Goal: Information Seeking & Learning: Learn about a topic

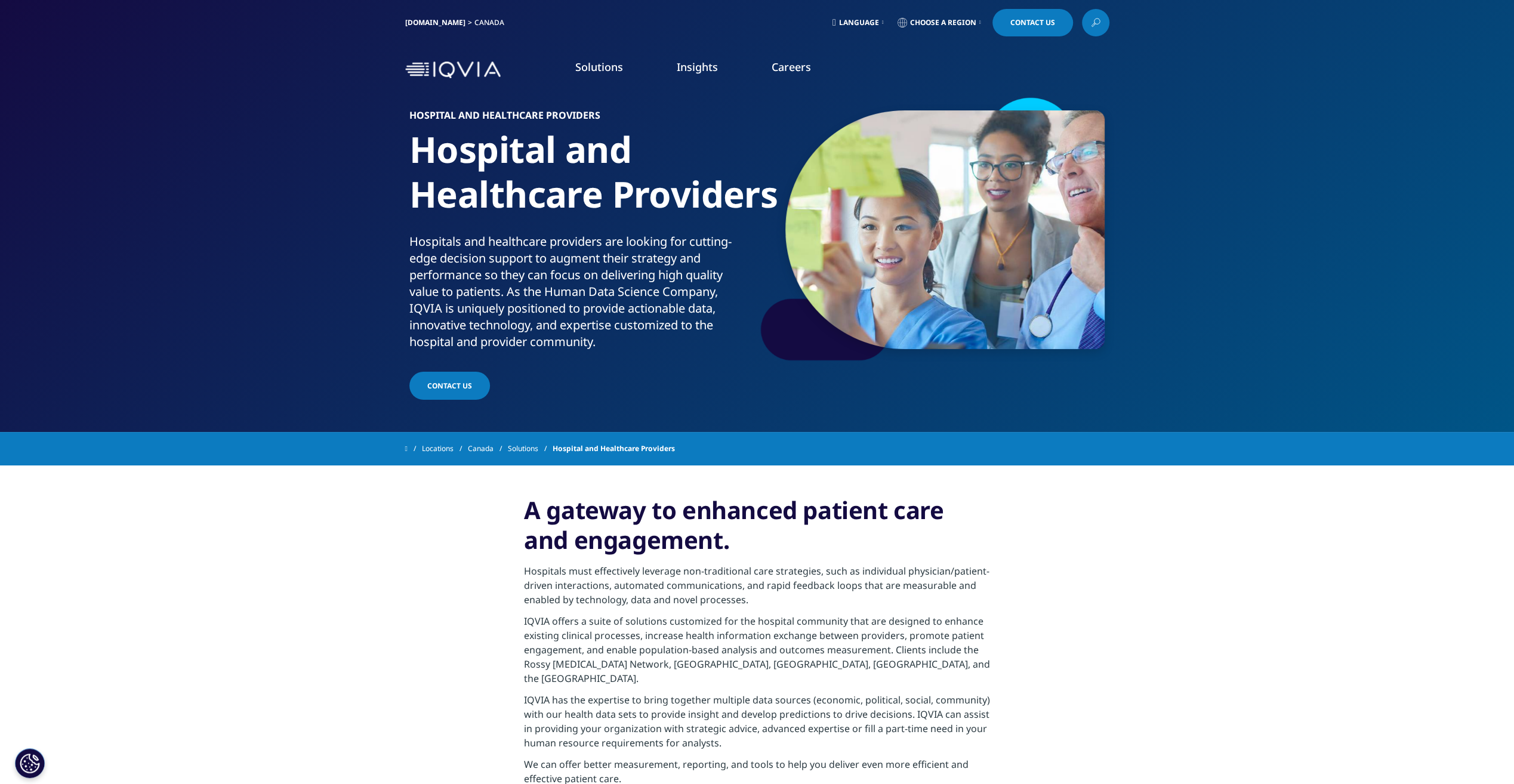
click at [829, 248] on link "Commercialization" at bounding box center [955, 248] width 365 height 13
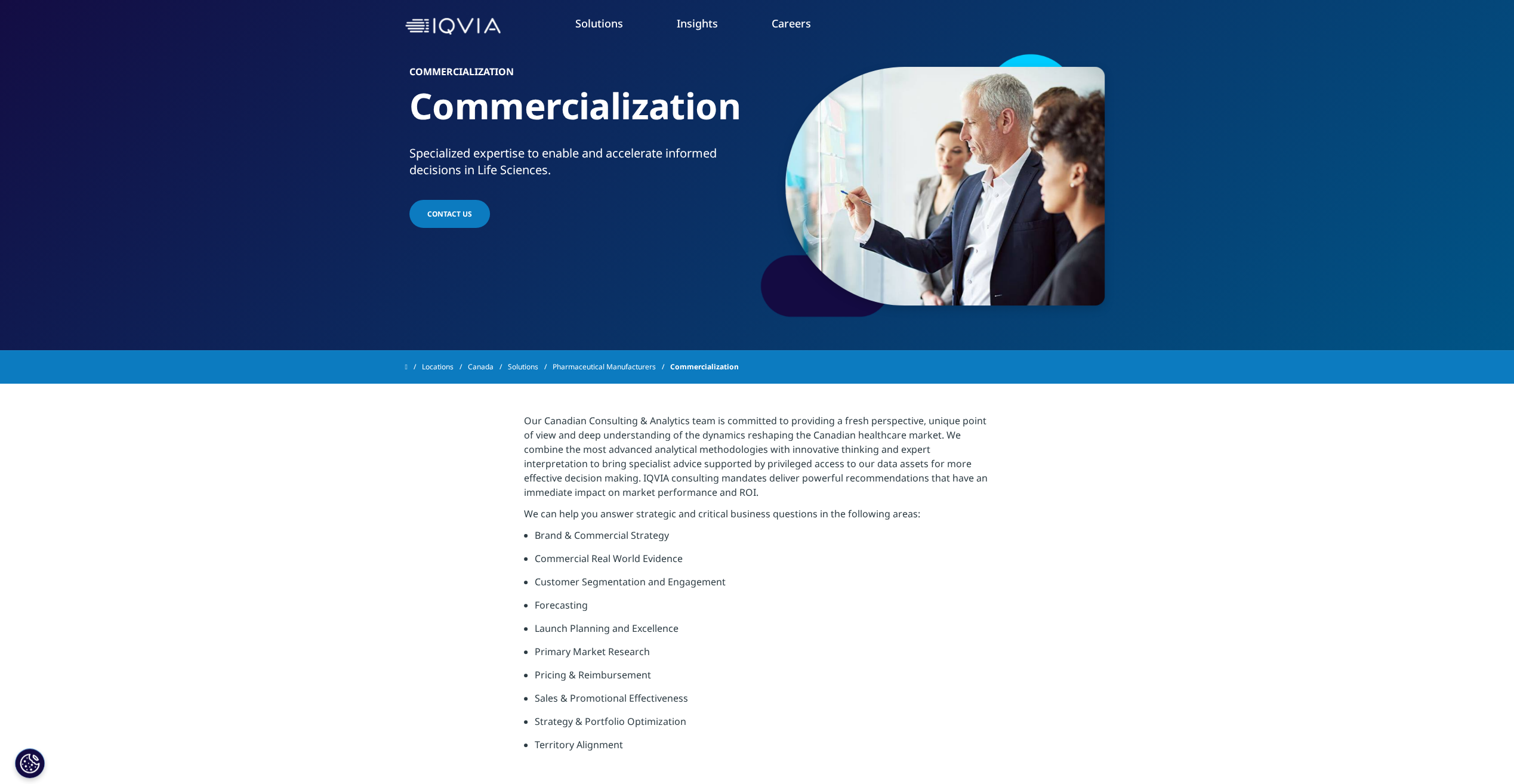
scroll to position [119, 0]
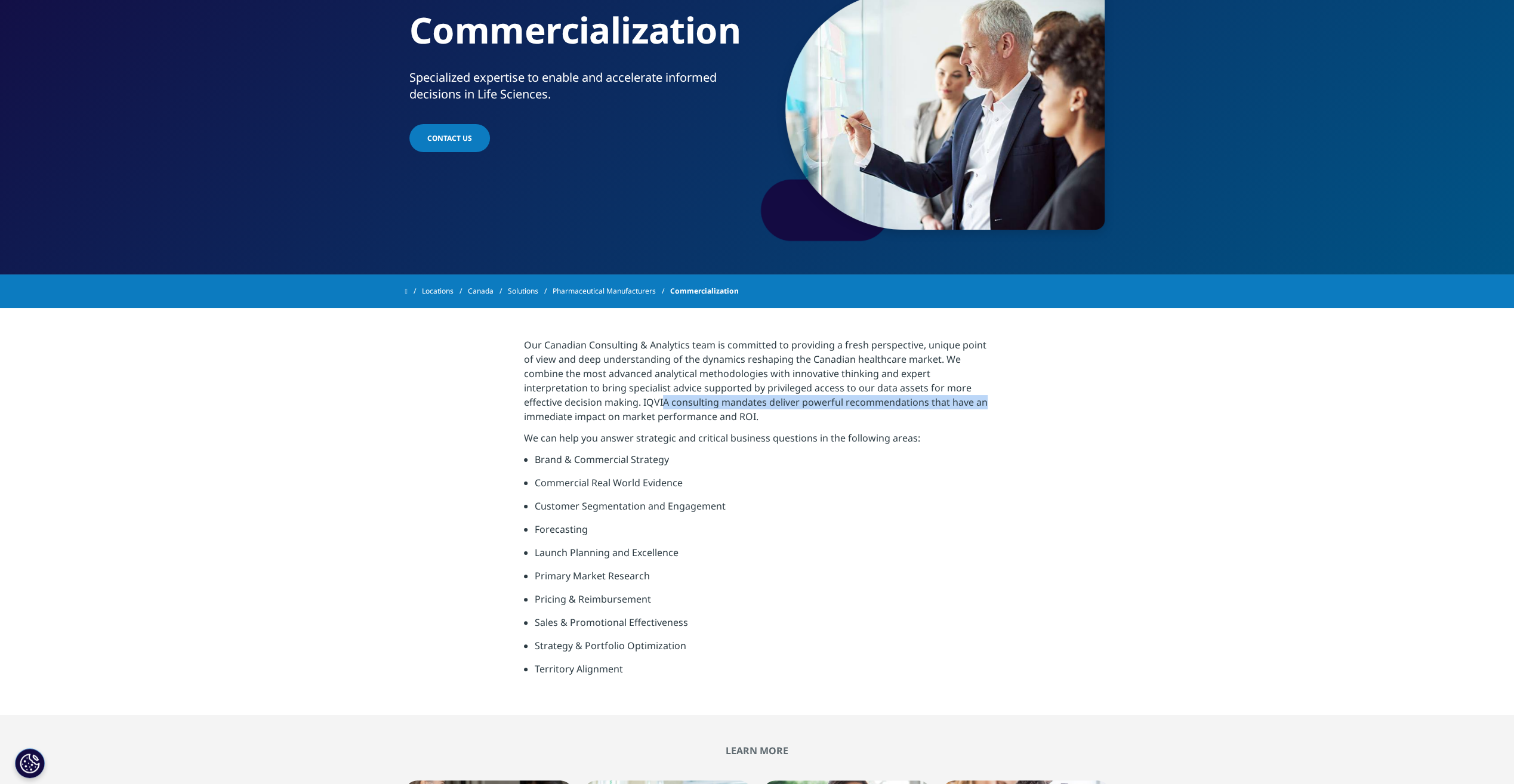
drag, startPoint x: 662, startPoint y: 400, endPoint x: 1237, endPoint y: 399, distance: 575.0
click at [1237, 399] on section "Our Canadian Consulting & Analytics team is committed to providing a fresh pers…" at bounding box center [757, 511] width 1514 height 407
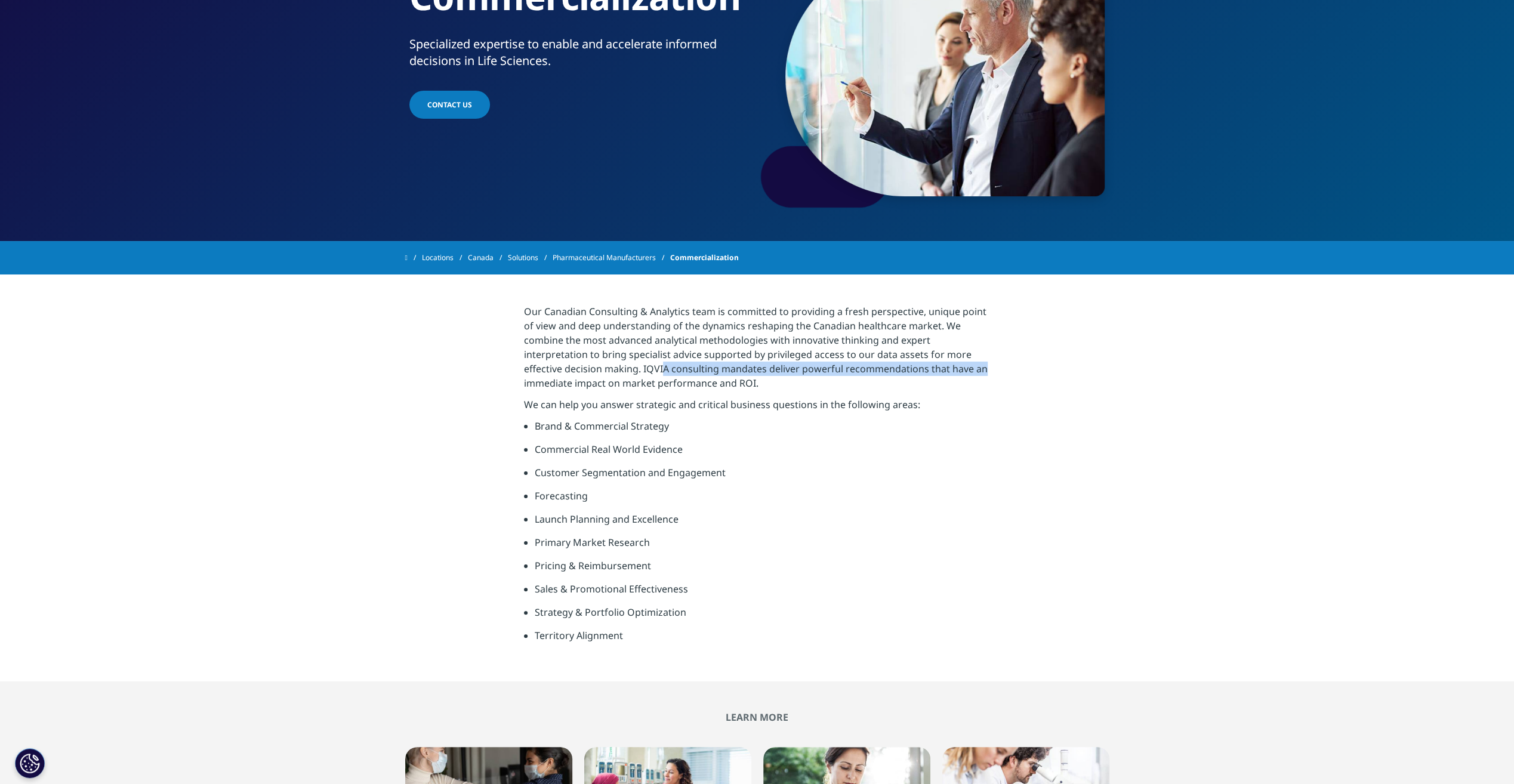
scroll to position [179, 0]
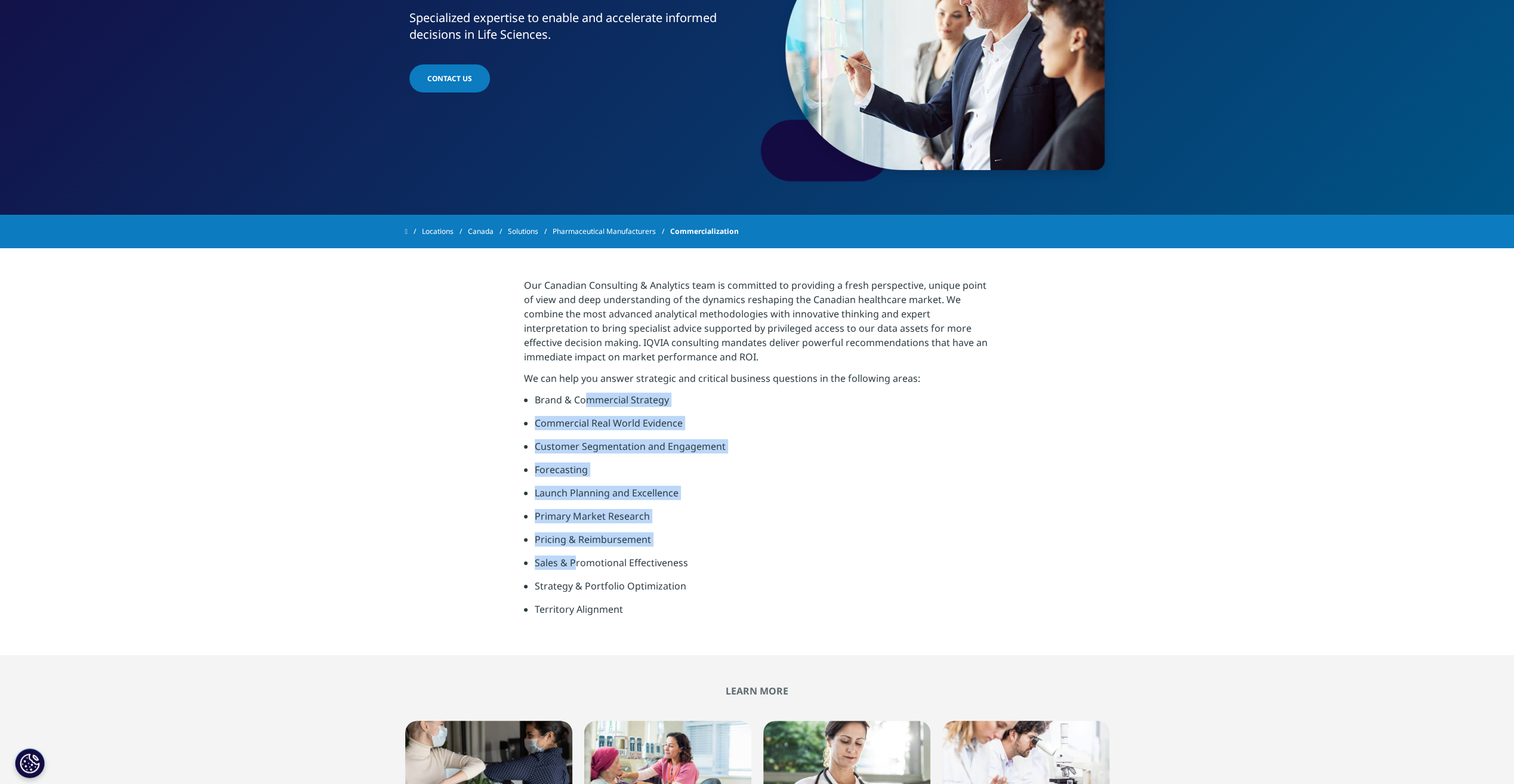
drag, startPoint x: 586, startPoint y: 398, endPoint x: 581, endPoint y: 594, distance: 196.1
click at [581, 593] on ul "Brand & Commercial Strategy Commercial Real World Evidence Customer Segmentatio…" at bounding box center [757, 508] width 466 height 233
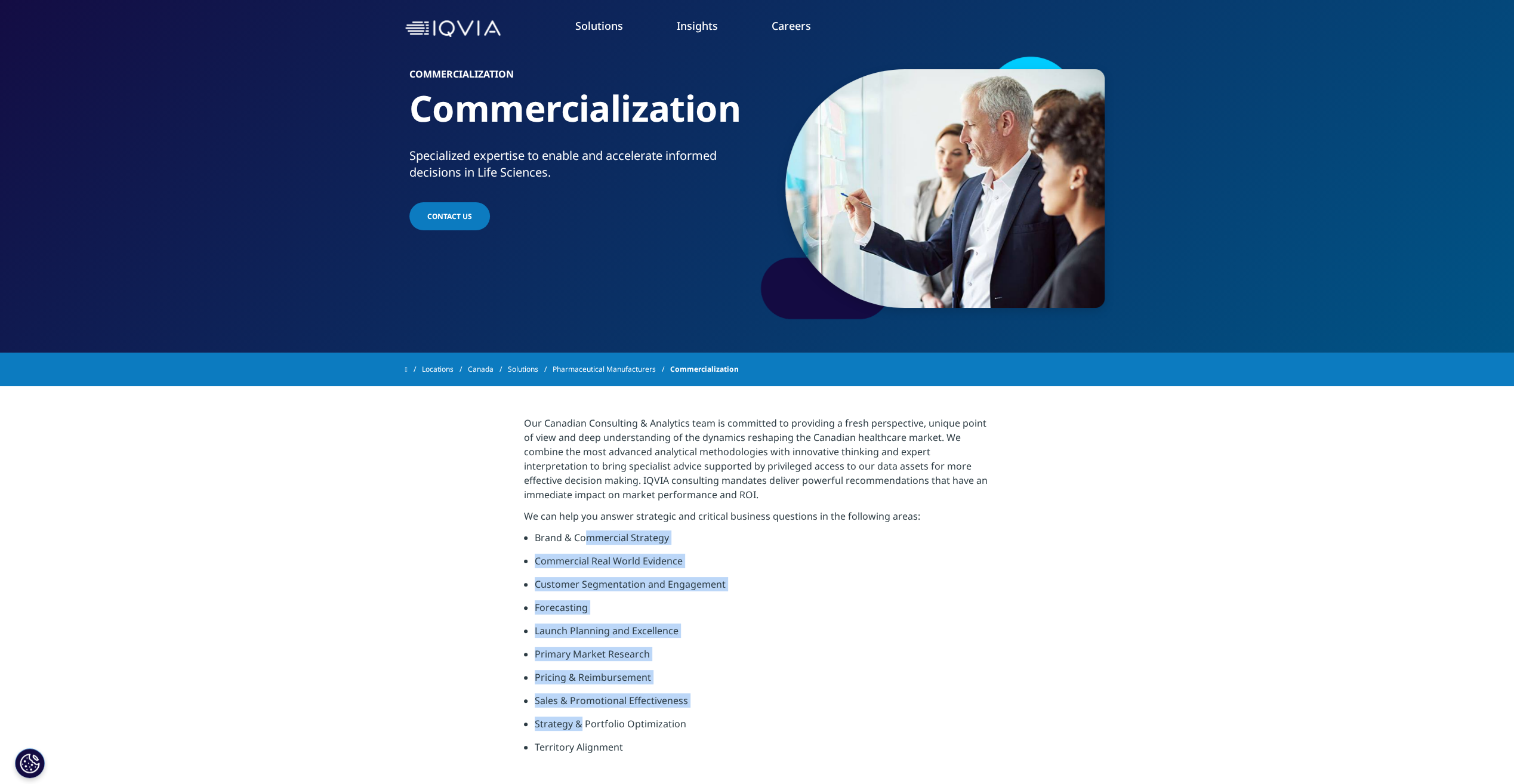
scroll to position [0, 0]
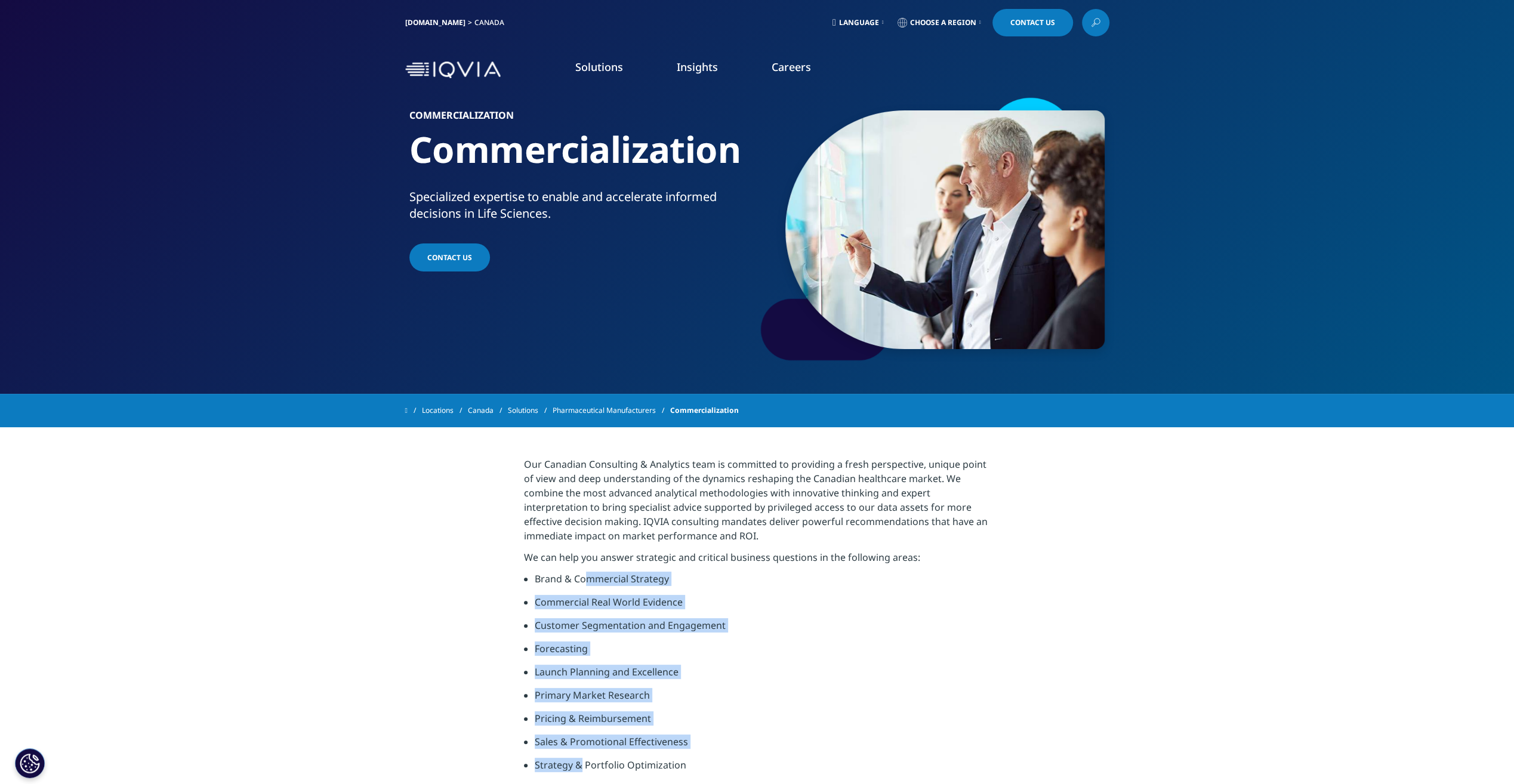
click at [816, 267] on link "Market Insights" at bounding box center [955, 271] width 365 height 13
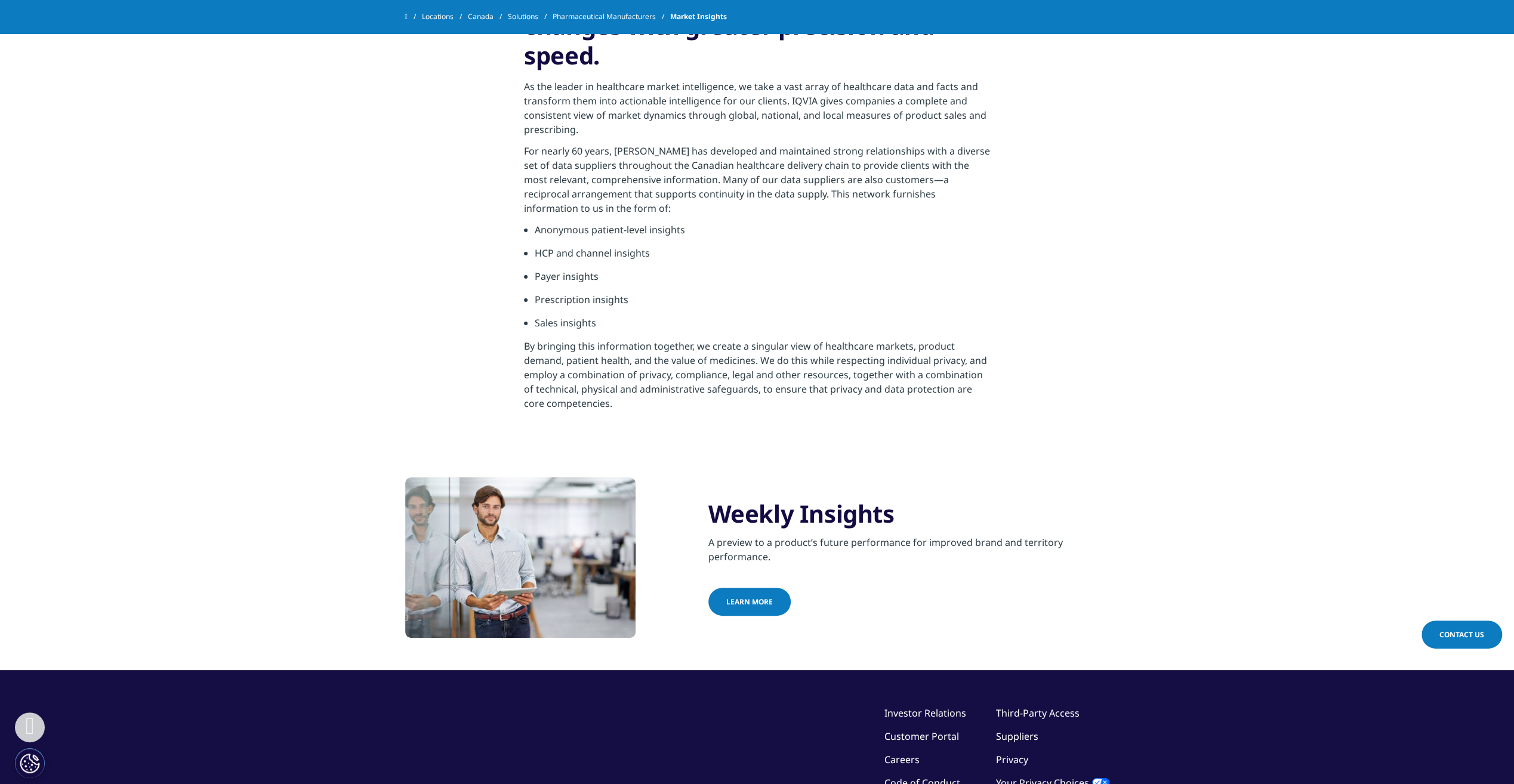
scroll to position [537, 0]
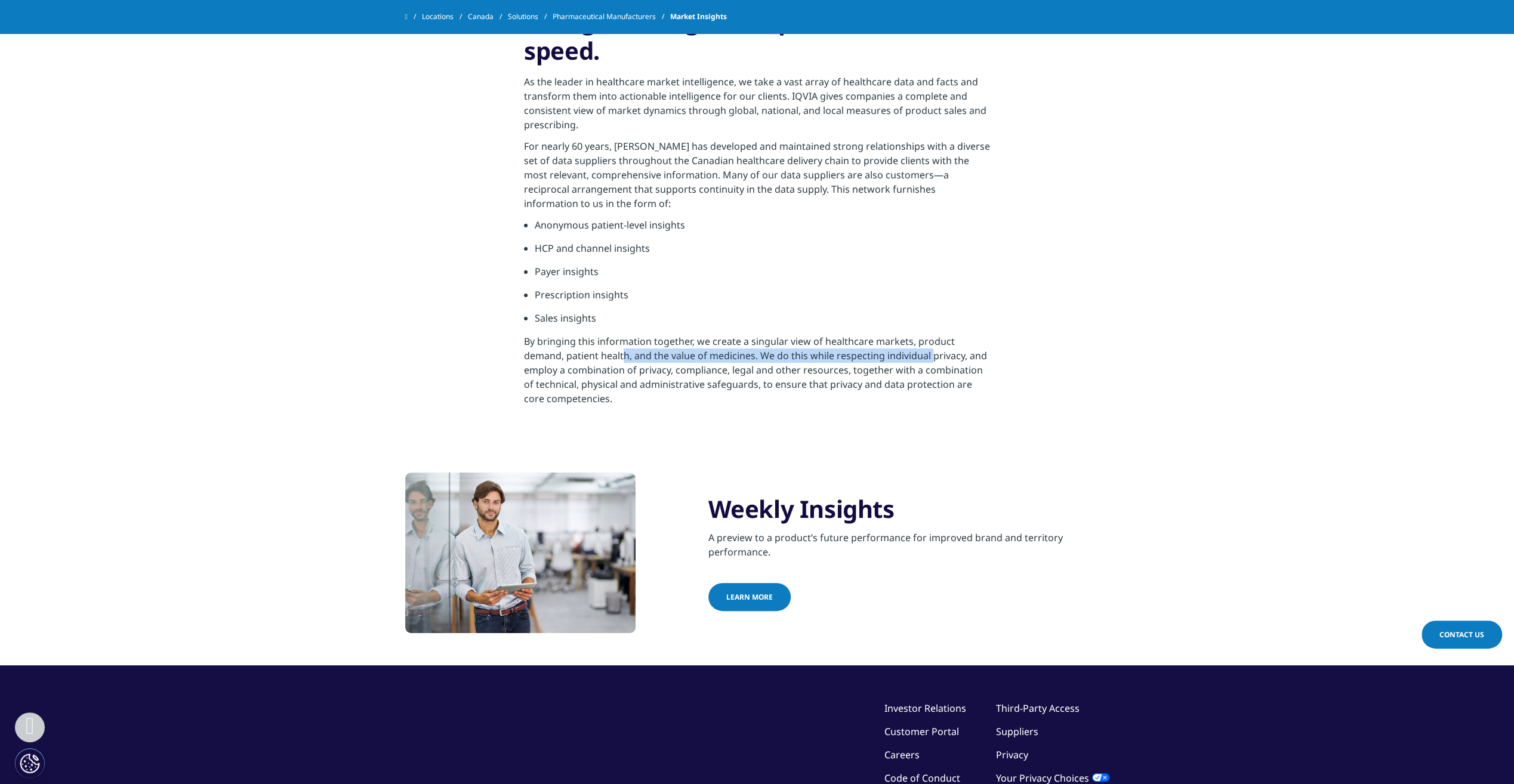
drag, startPoint x: 623, startPoint y: 344, endPoint x: 932, endPoint y: 348, distance: 309.0
click at [932, 345] on p "By bringing this information together, we create a singular view of healthcare …" at bounding box center [757, 373] width 466 height 79
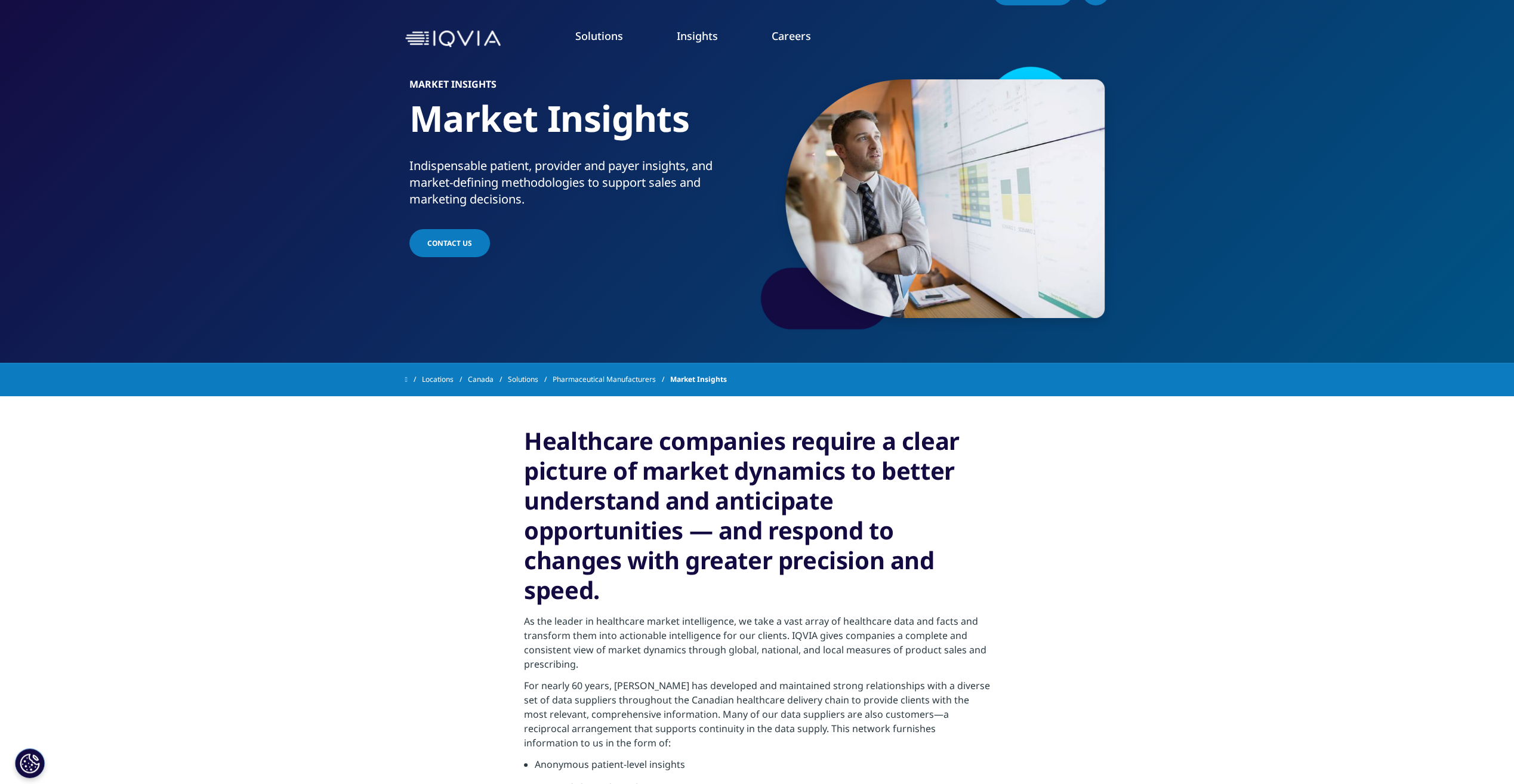
scroll to position [0, 0]
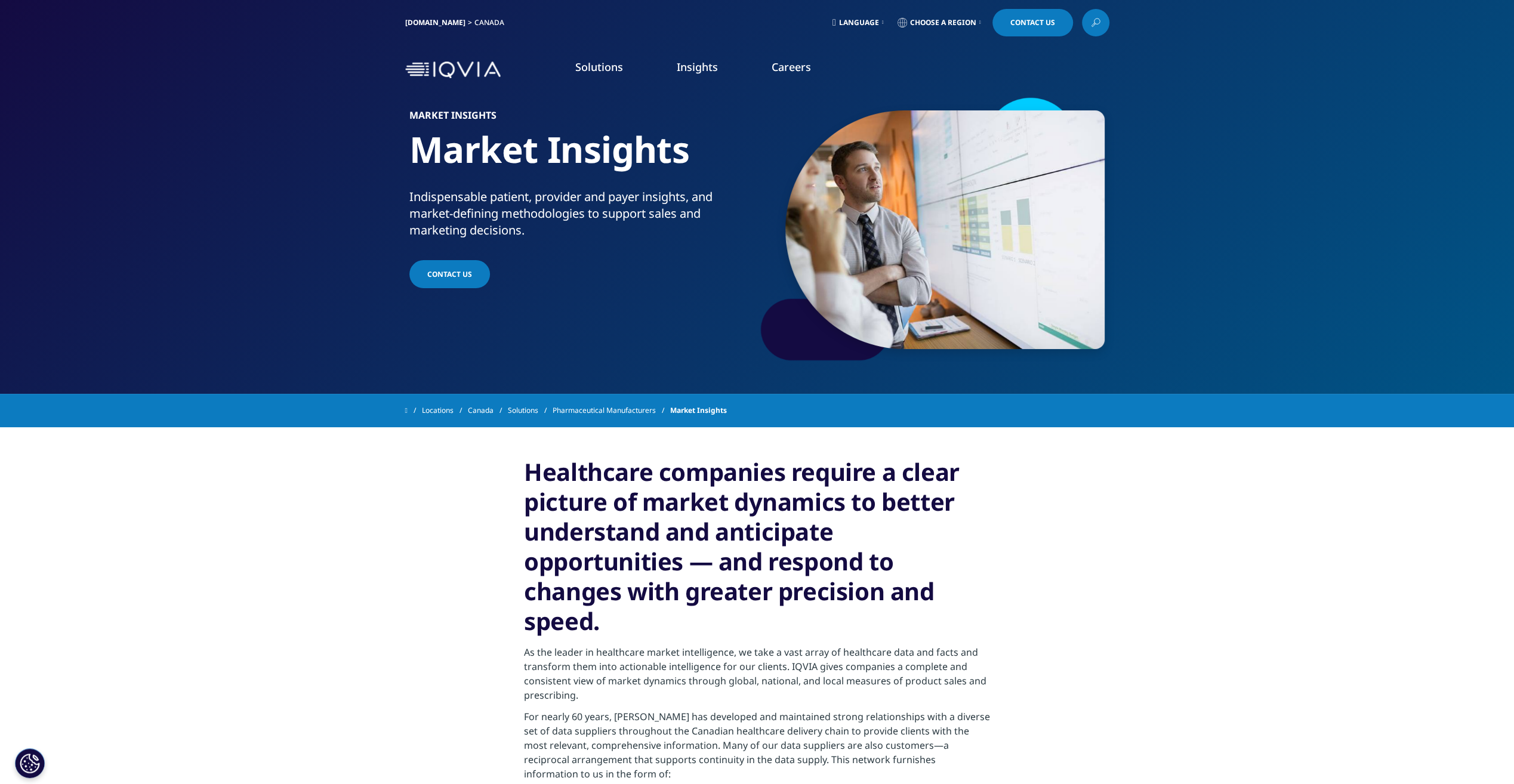
click at [478, 337] on link "Learn More" at bounding box center [473, 334] width 181 height 32
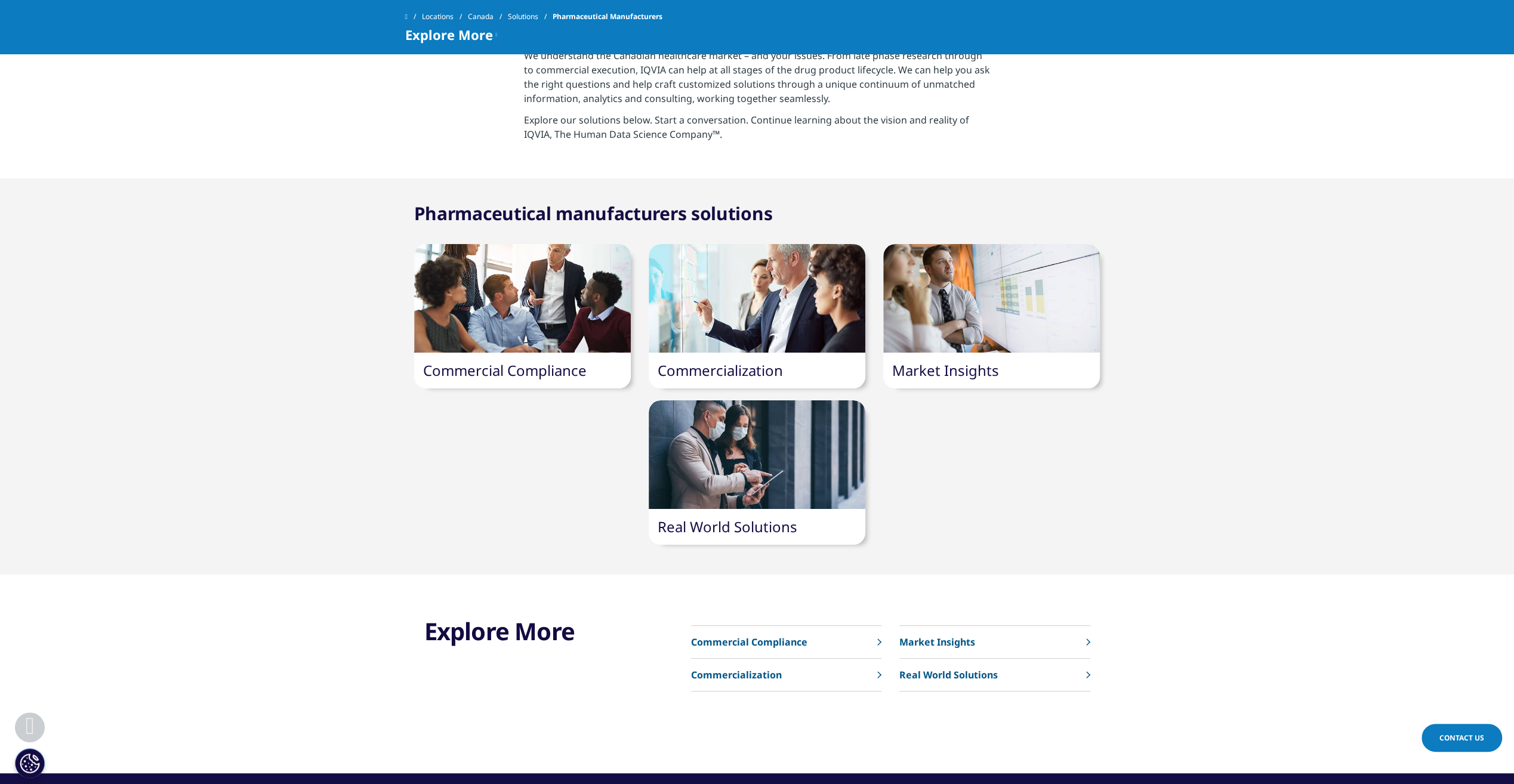
scroll to position [478, 0]
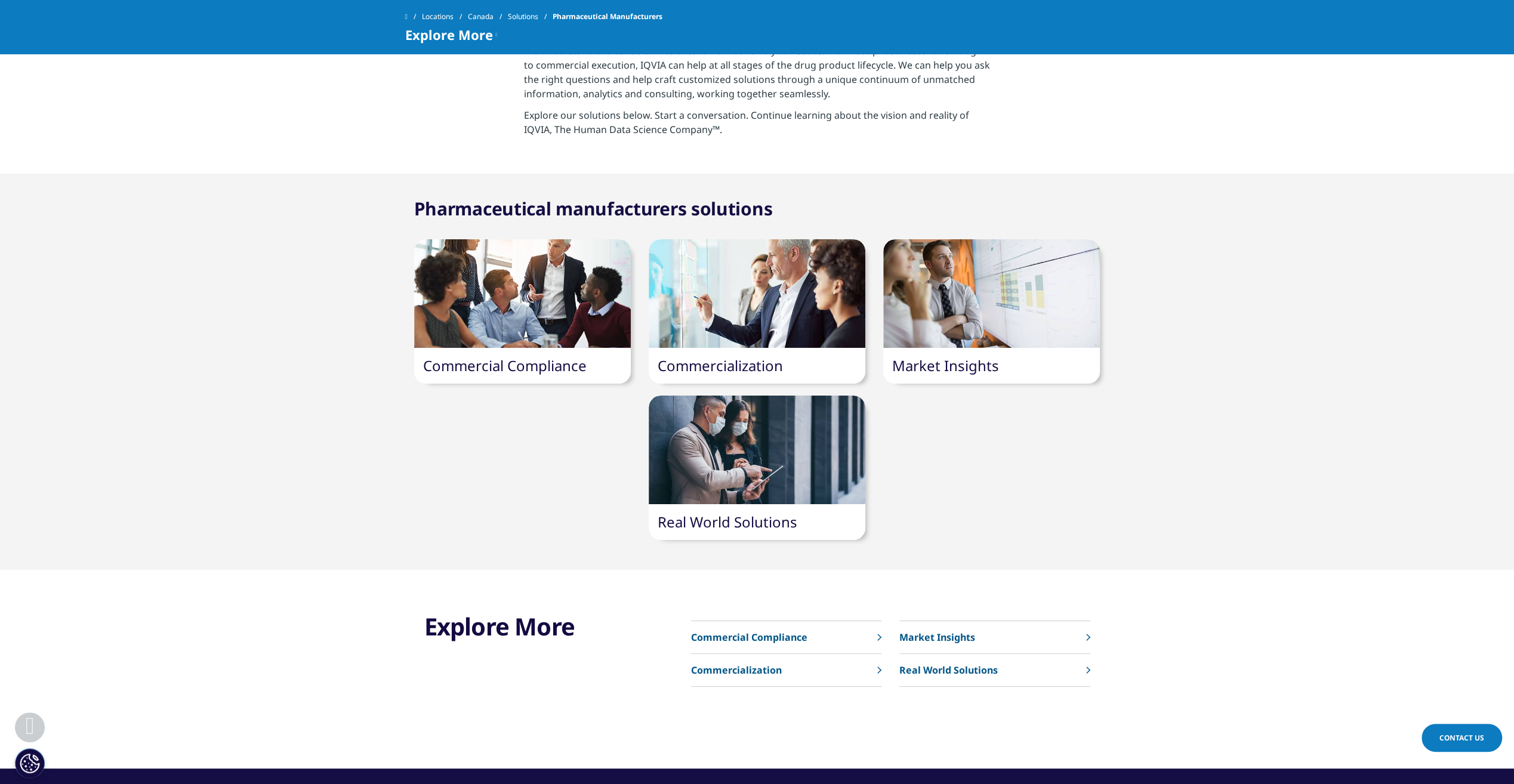
click at [969, 335] on div at bounding box center [991, 294] width 217 height 109
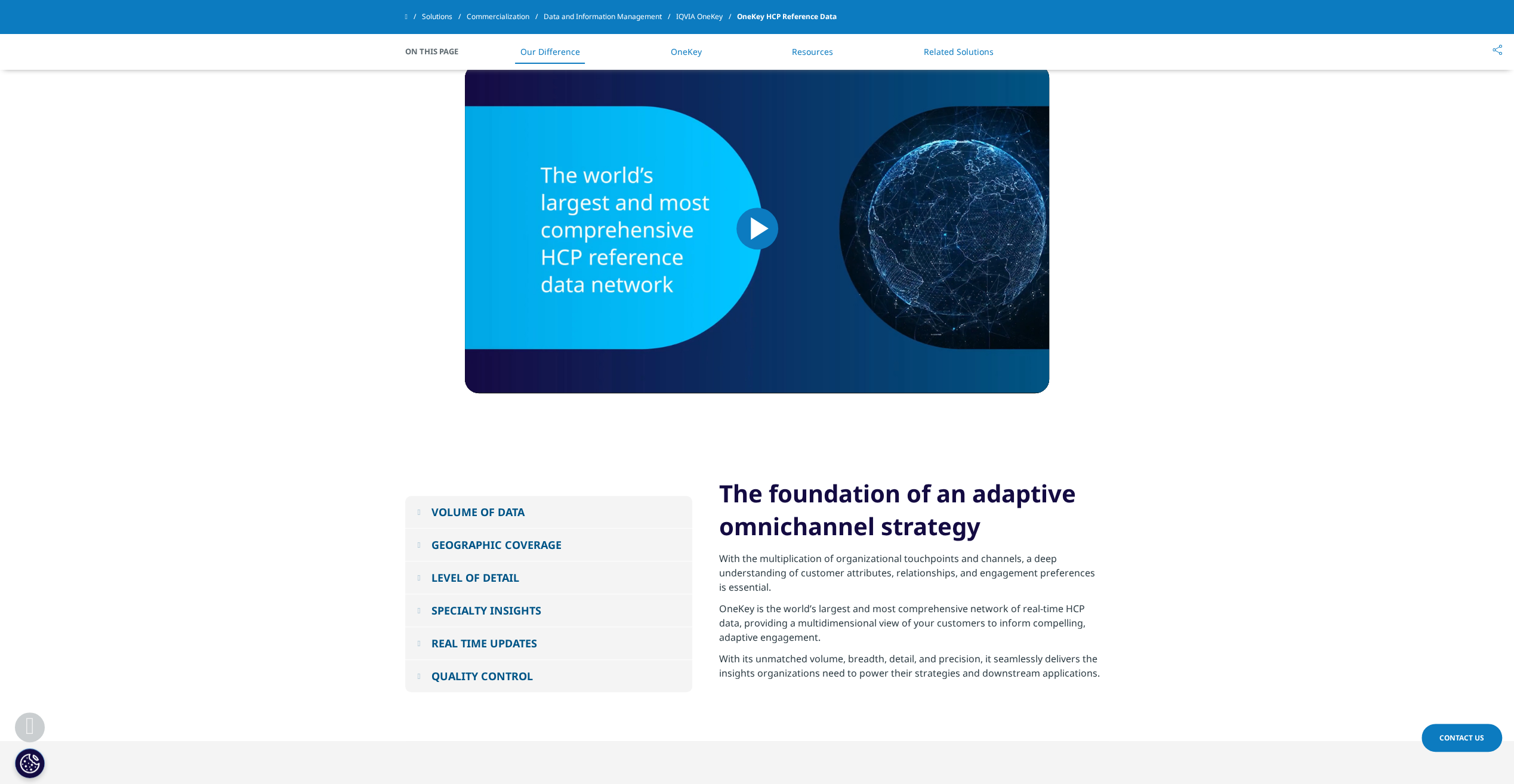
scroll to position [597, 0]
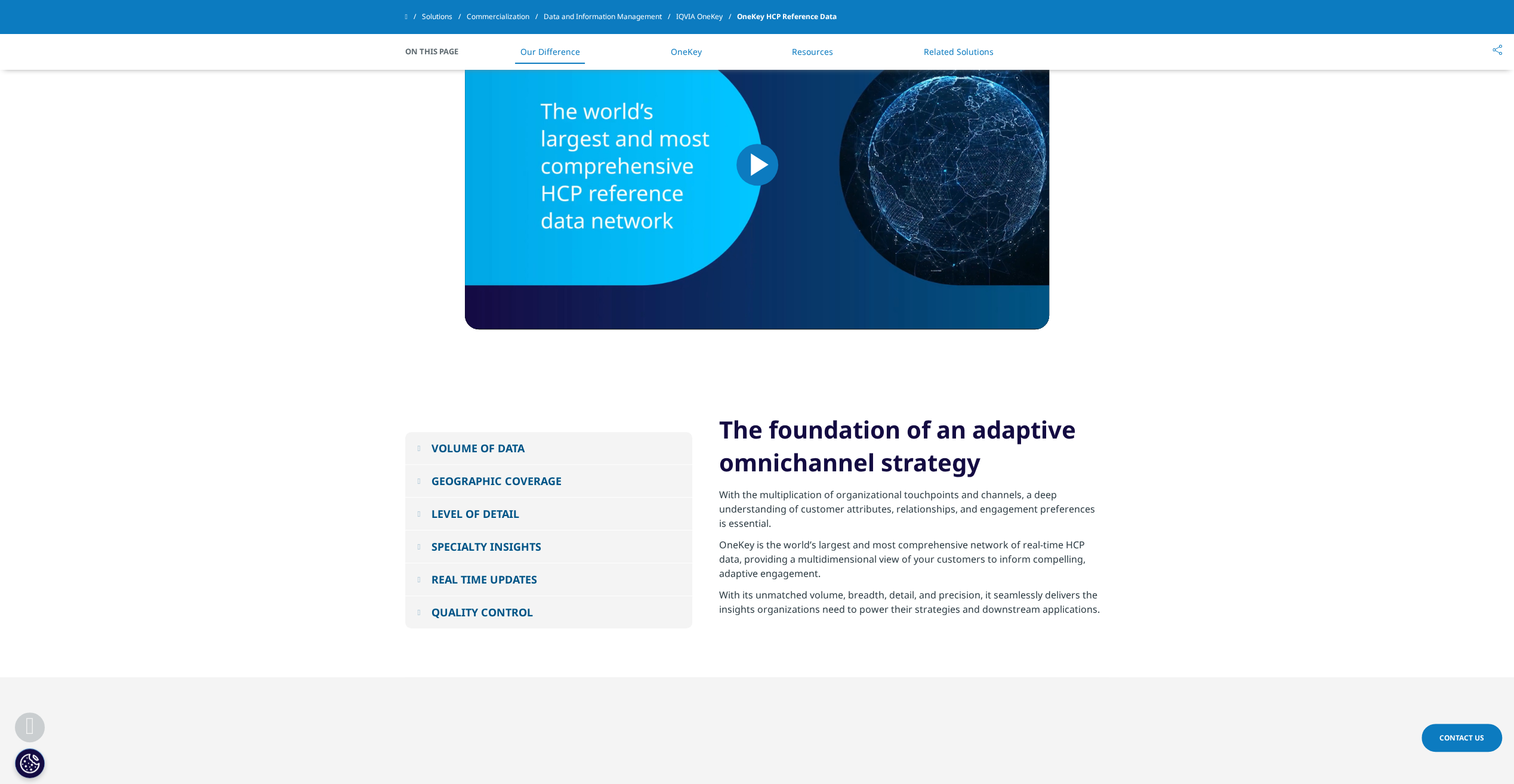
click at [426, 481] on button "GEOGRAPHIC COVERAGE" at bounding box center [548, 481] width 287 height 32
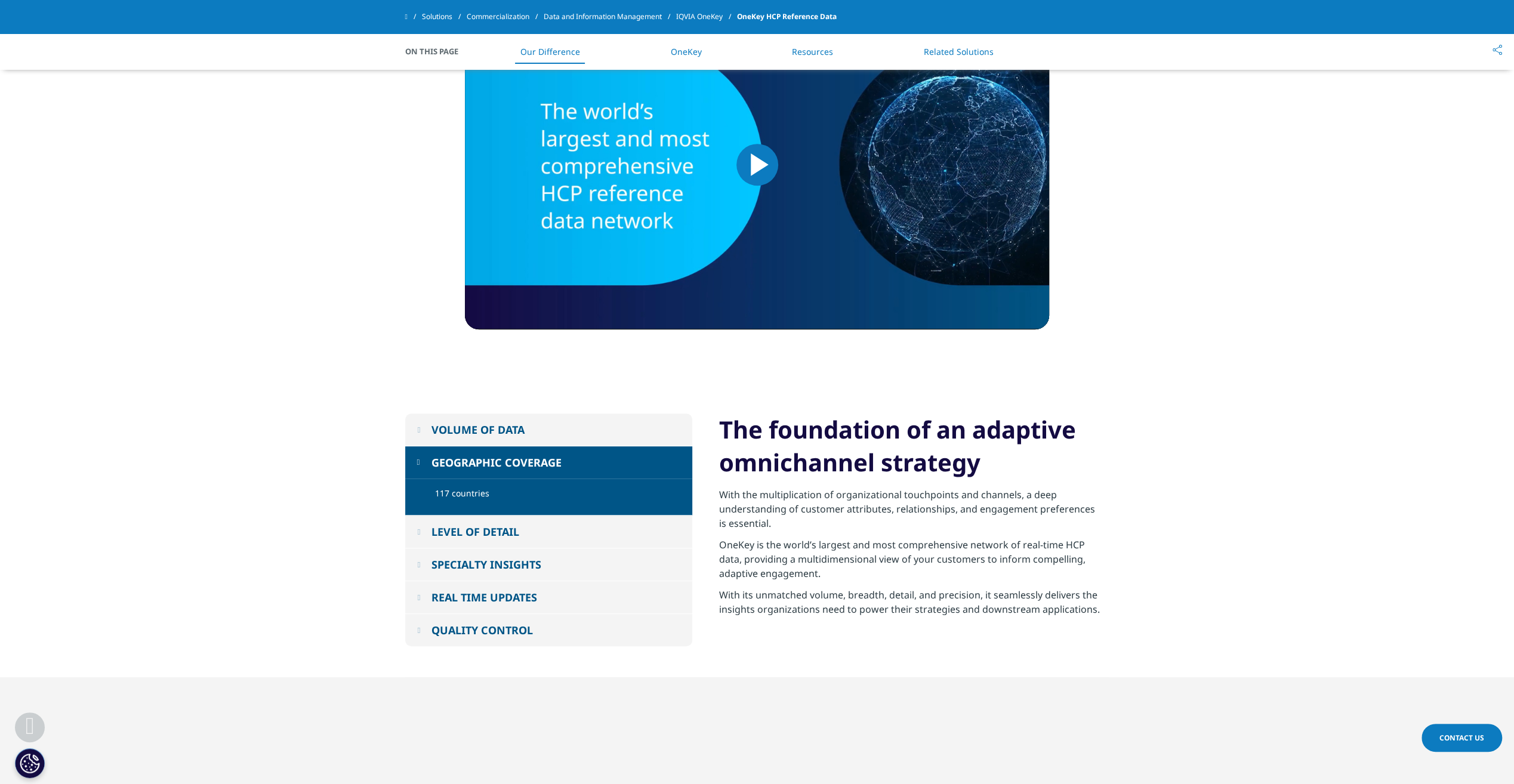
click at [415, 464] on button "GEOGRAPHIC COVERAGE" at bounding box center [548, 462] width 287 height 32
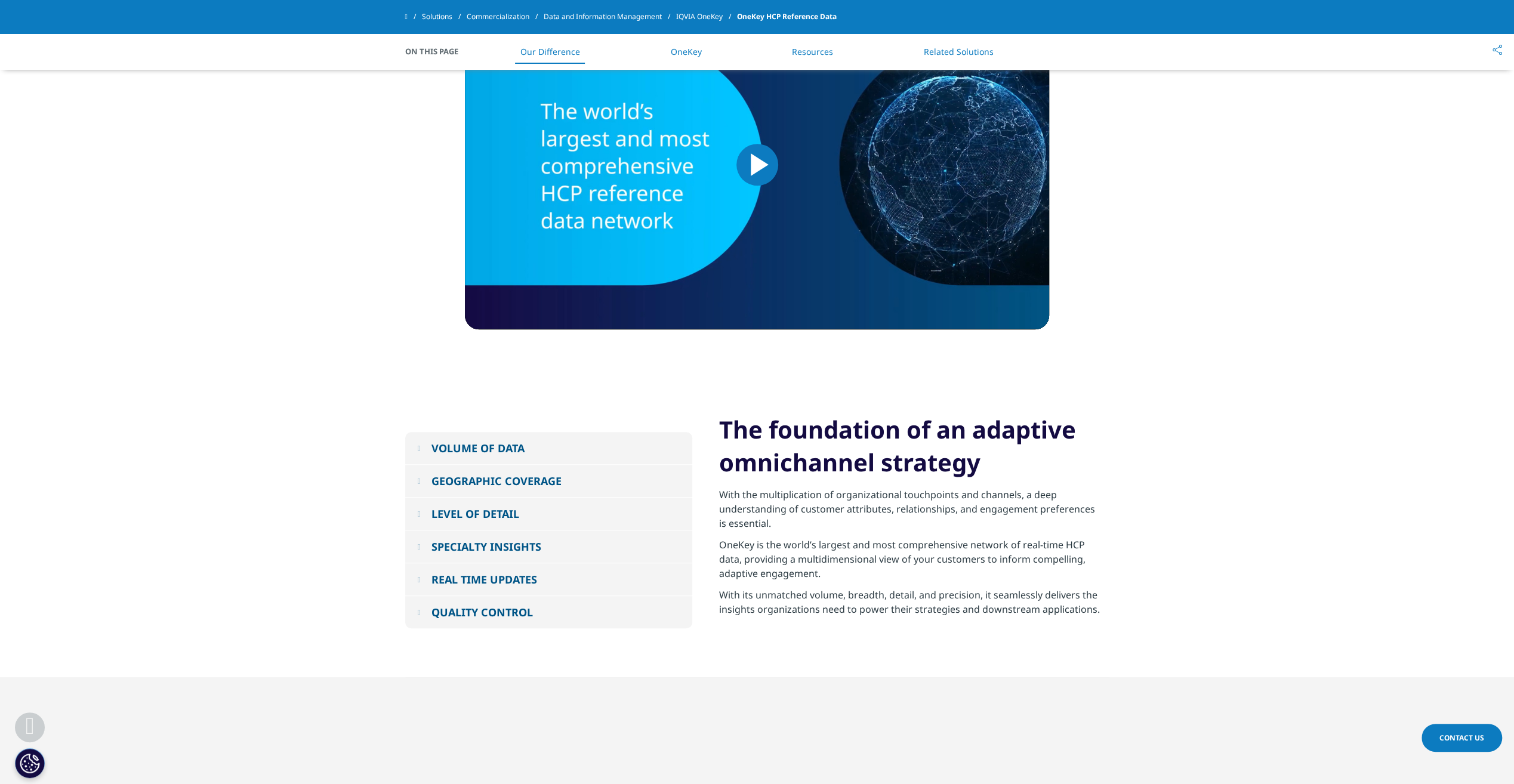
click at [421, 439] on button "VOLUME OF DATA" at bounding box center [548, 448] width 287 height 32
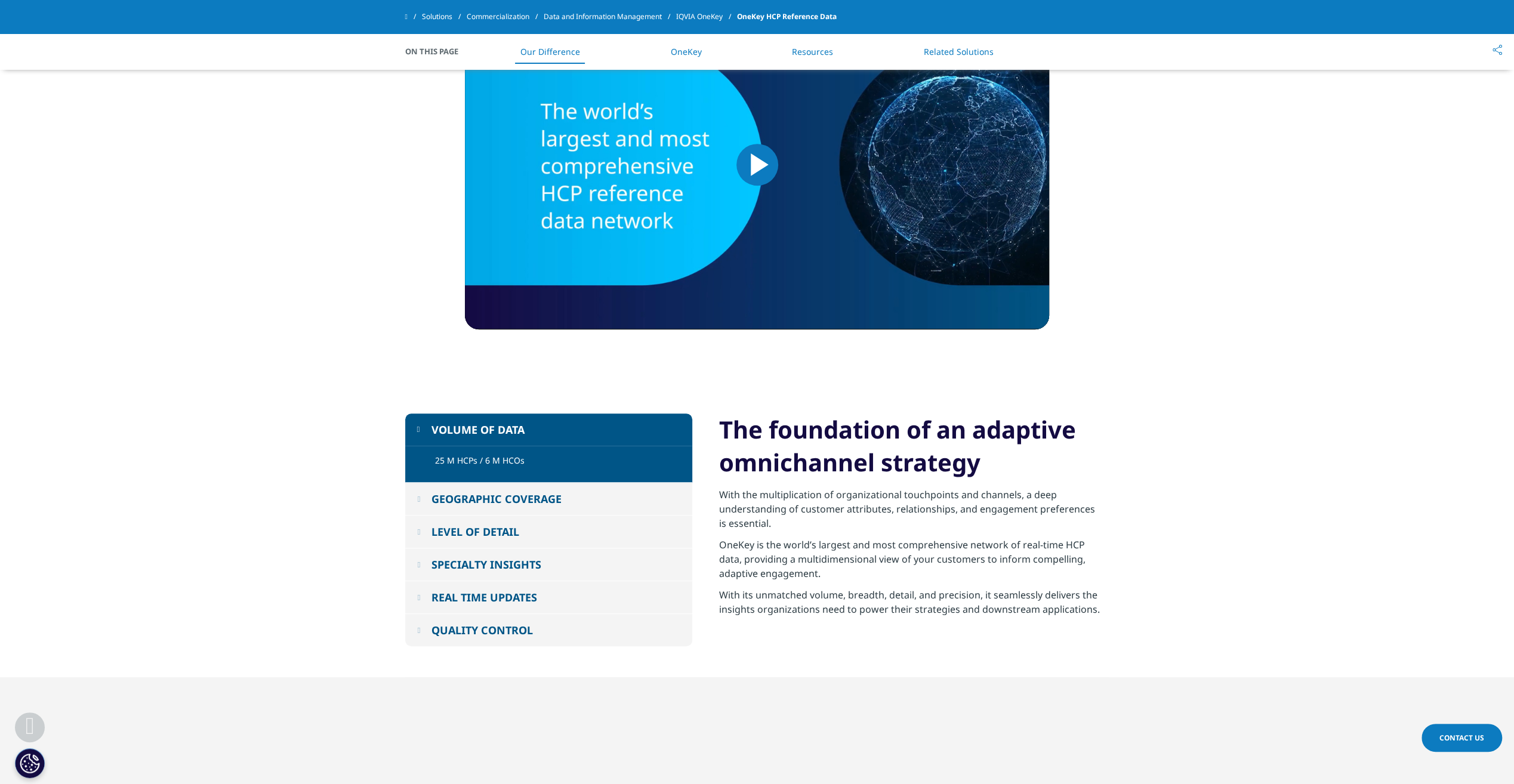
click at [420, 434] on button "VOLUME OF DATA" at bounding box center [548, 430] width 287 height 32
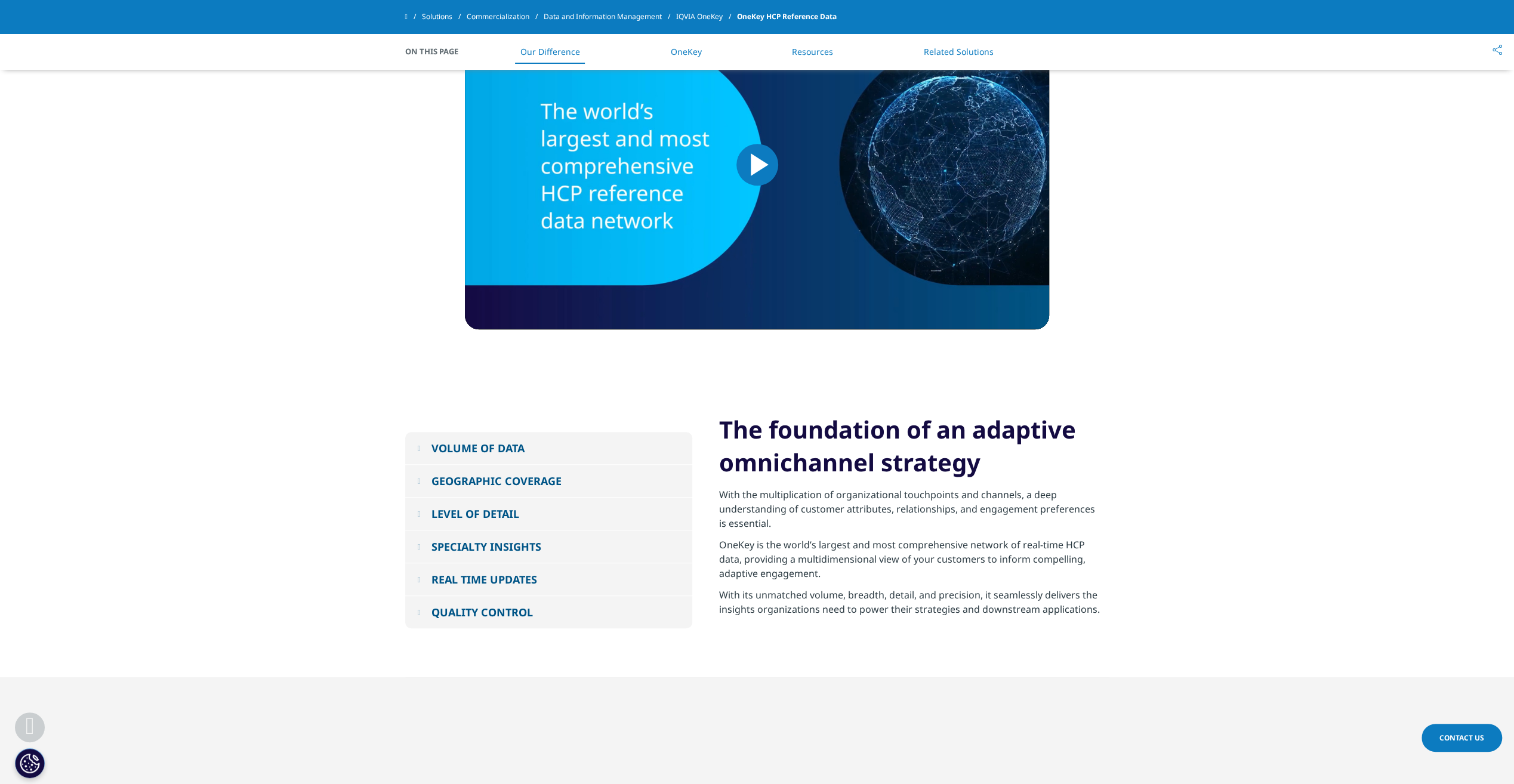
click at [420, 513] on em at bounding box center [419, 514] width 3 height 8
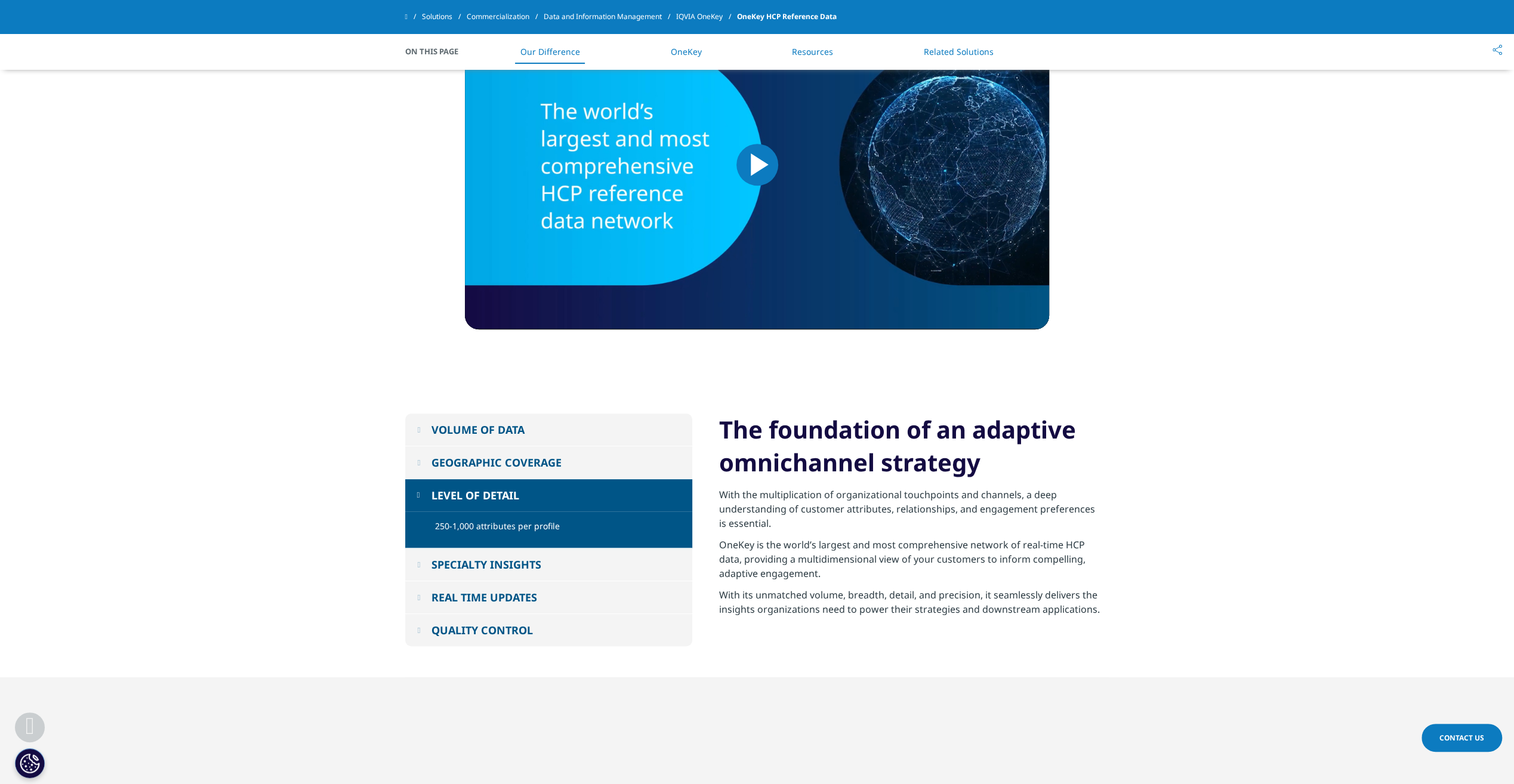
click at [417, 495] on em at bounding box center [419, 495] width 3 height 8
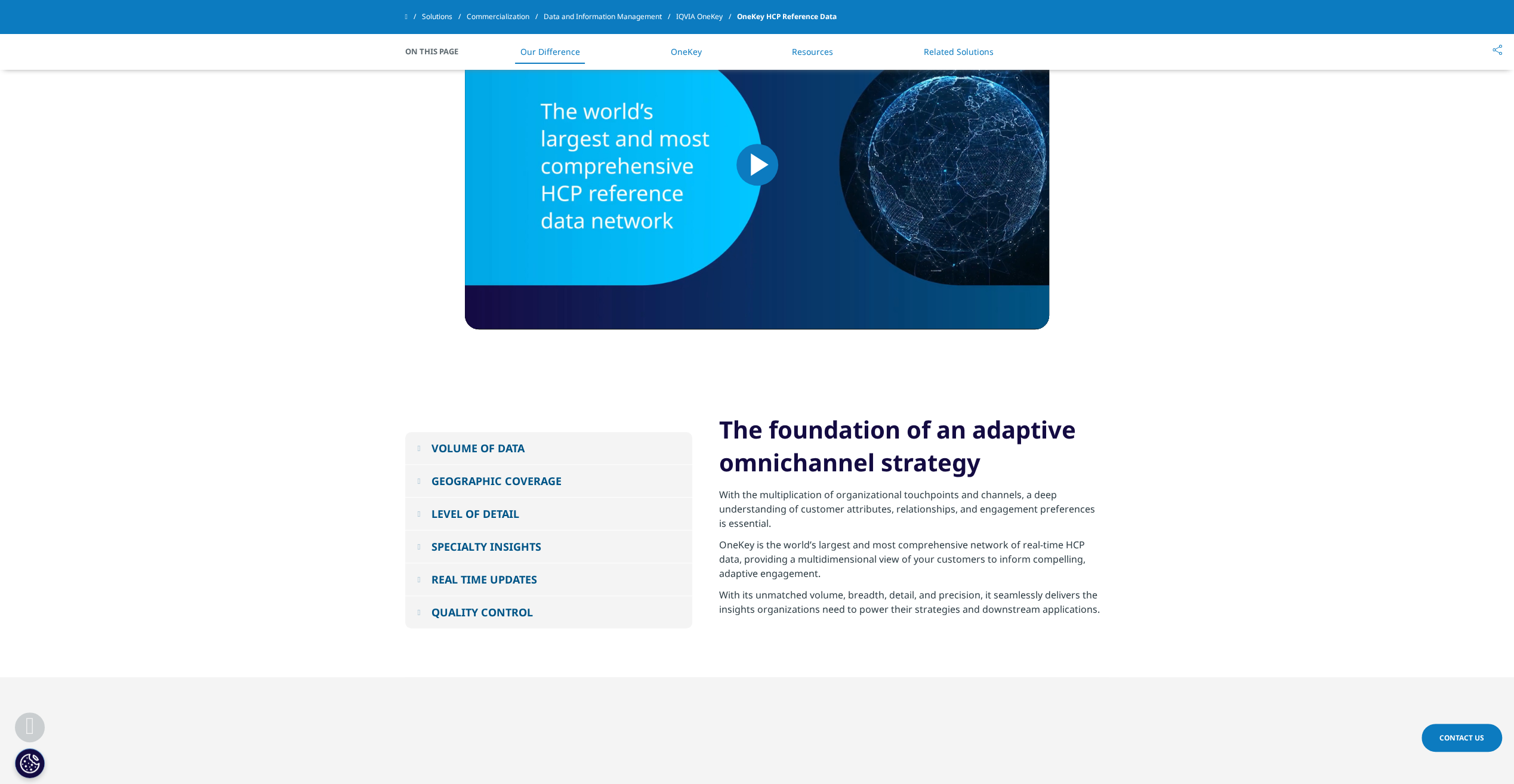
click at [421, 539] on button "SPECIALTY INSIGHTS" at bounding box center [548, 547] width 287 height 32
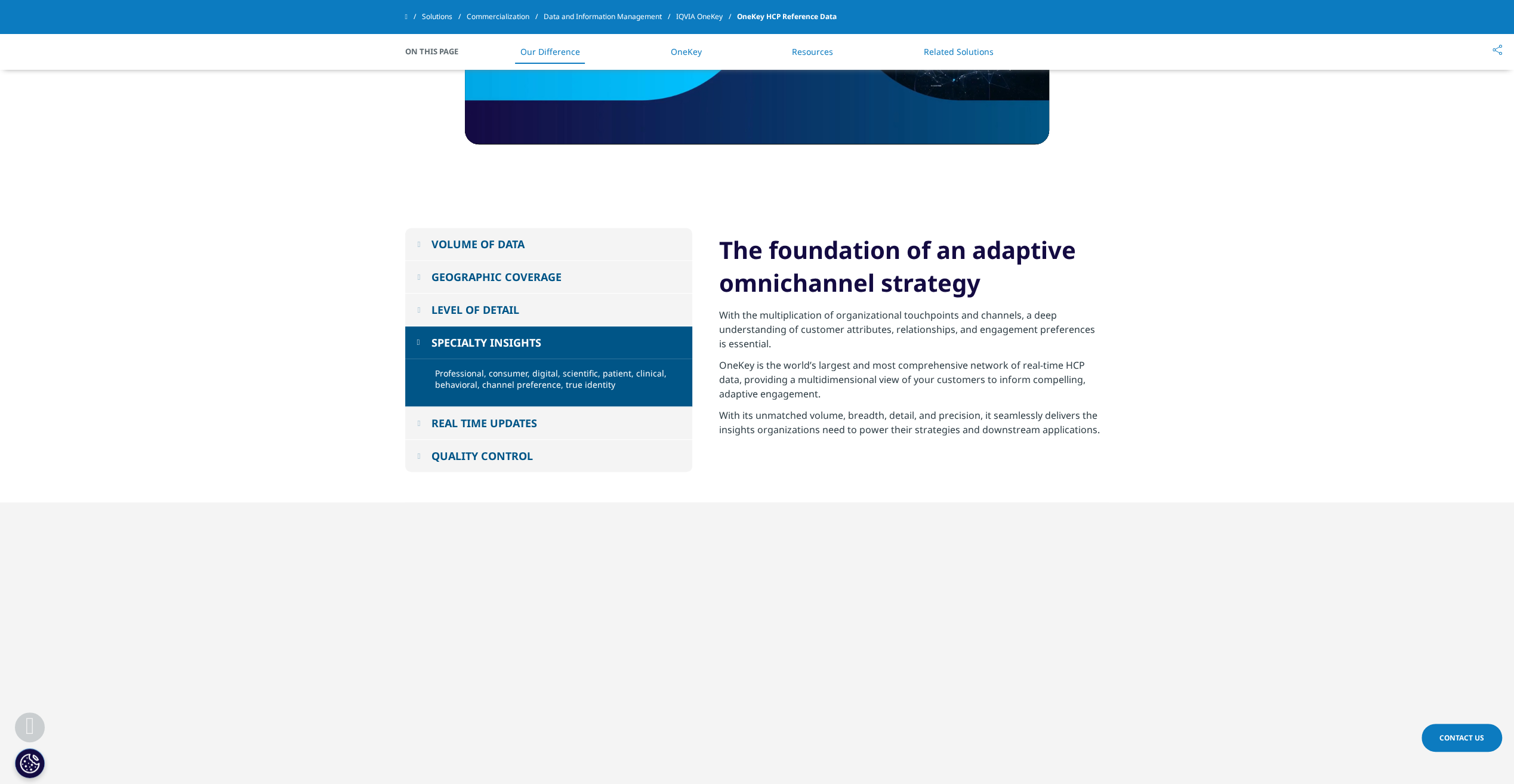
scroll to position [716, 0]
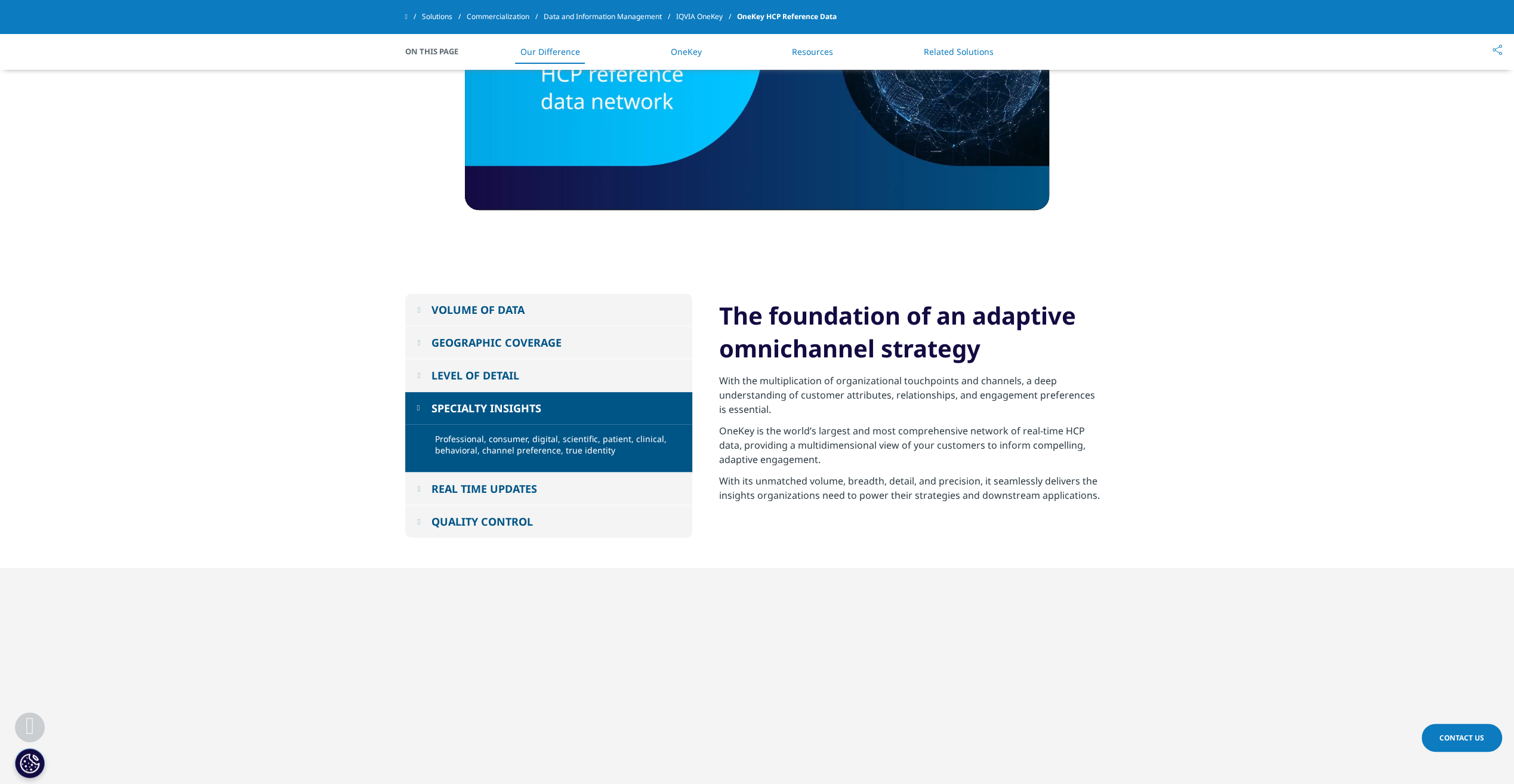
click at [427, 492] on button "REAL TIME UPDATES" at bounding box center [548, 489] width 287 height 32
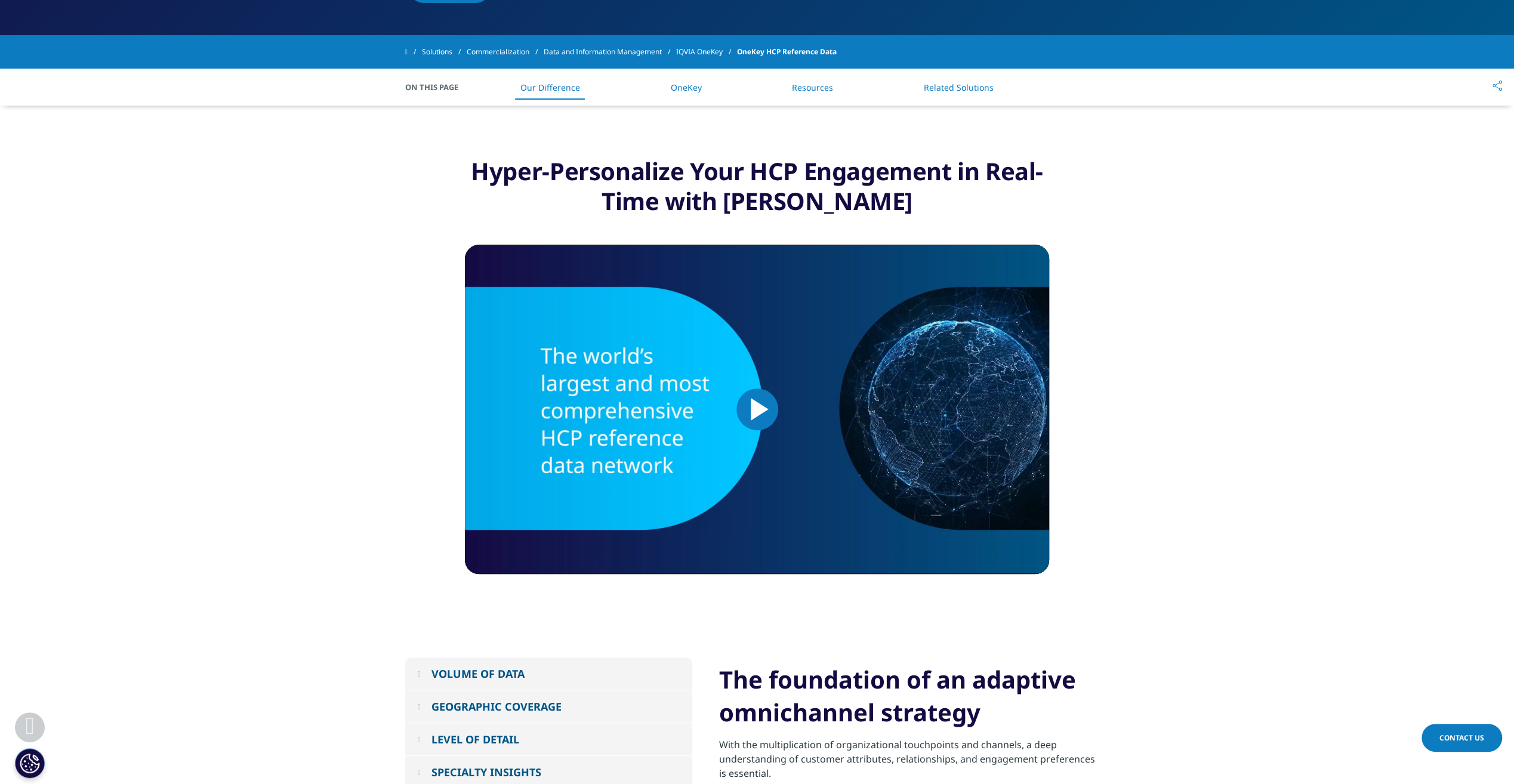
scroll to position [298, 0]
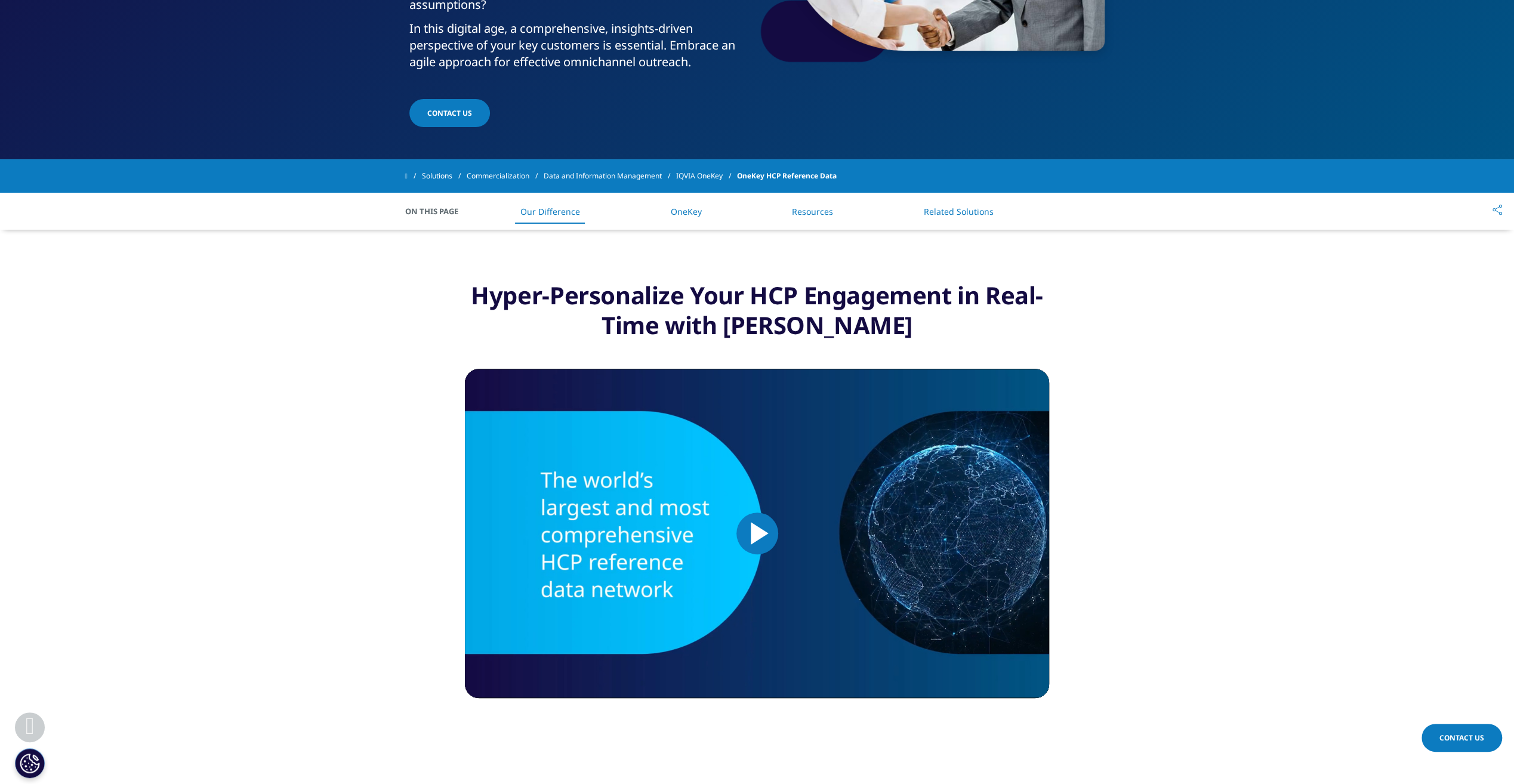
click at [758, 533] on span "Video Player" at bounding box center [758, 533] width 0 height 0
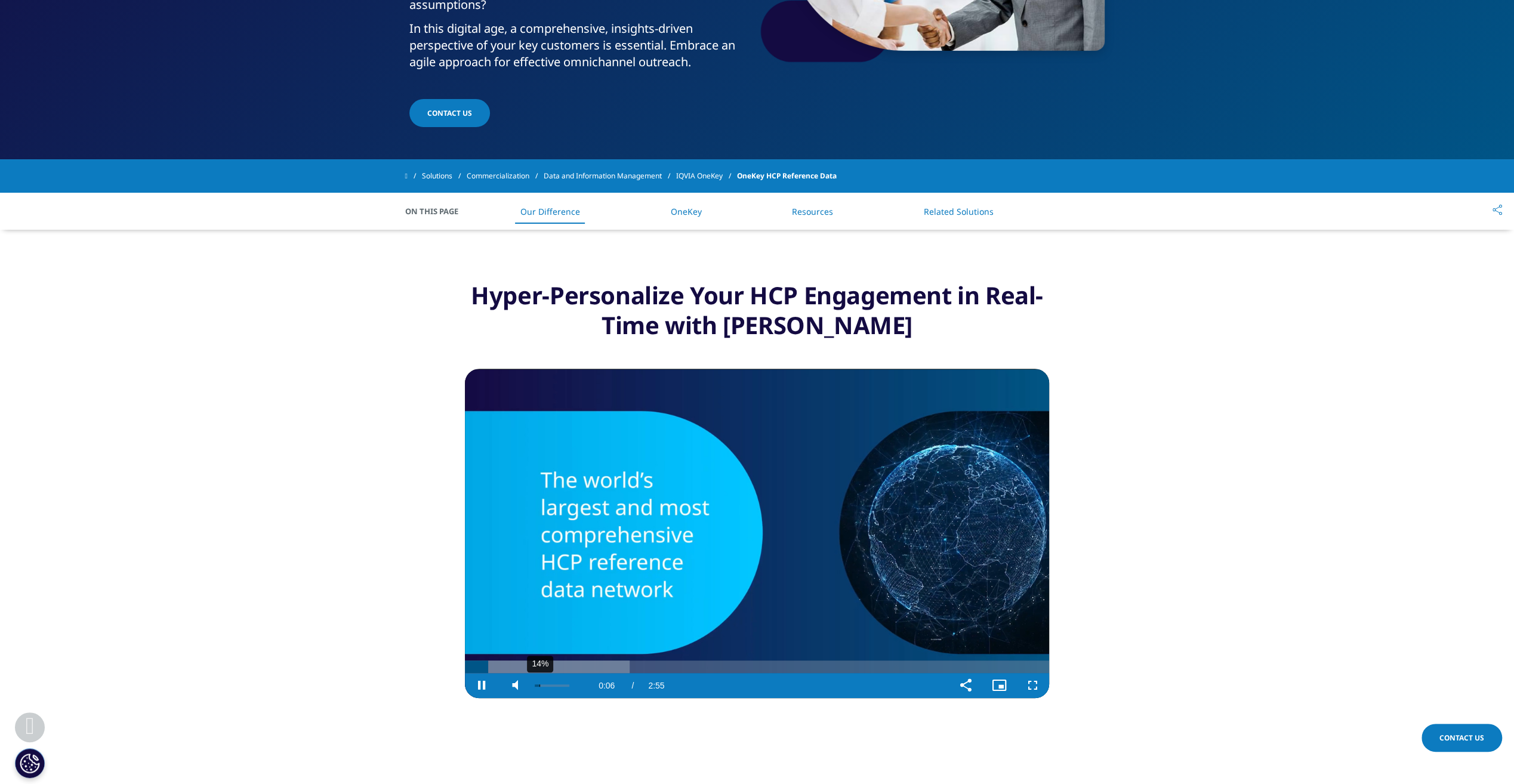
click at [539, 684] on div "14%" at bounding box center [539, 685] width 1 height 2
click at [482, 686] on span "Video Player" at bounding box center [481, 686] width 33 height 0
click at [837, 671] on div "Loaded : 84.78% 1:51 1:25" at bounding box center [757, 666] width 584 height 12
click at [872, 658] on video "Video Player" at bounding box center [757, 533] width 584 height 329
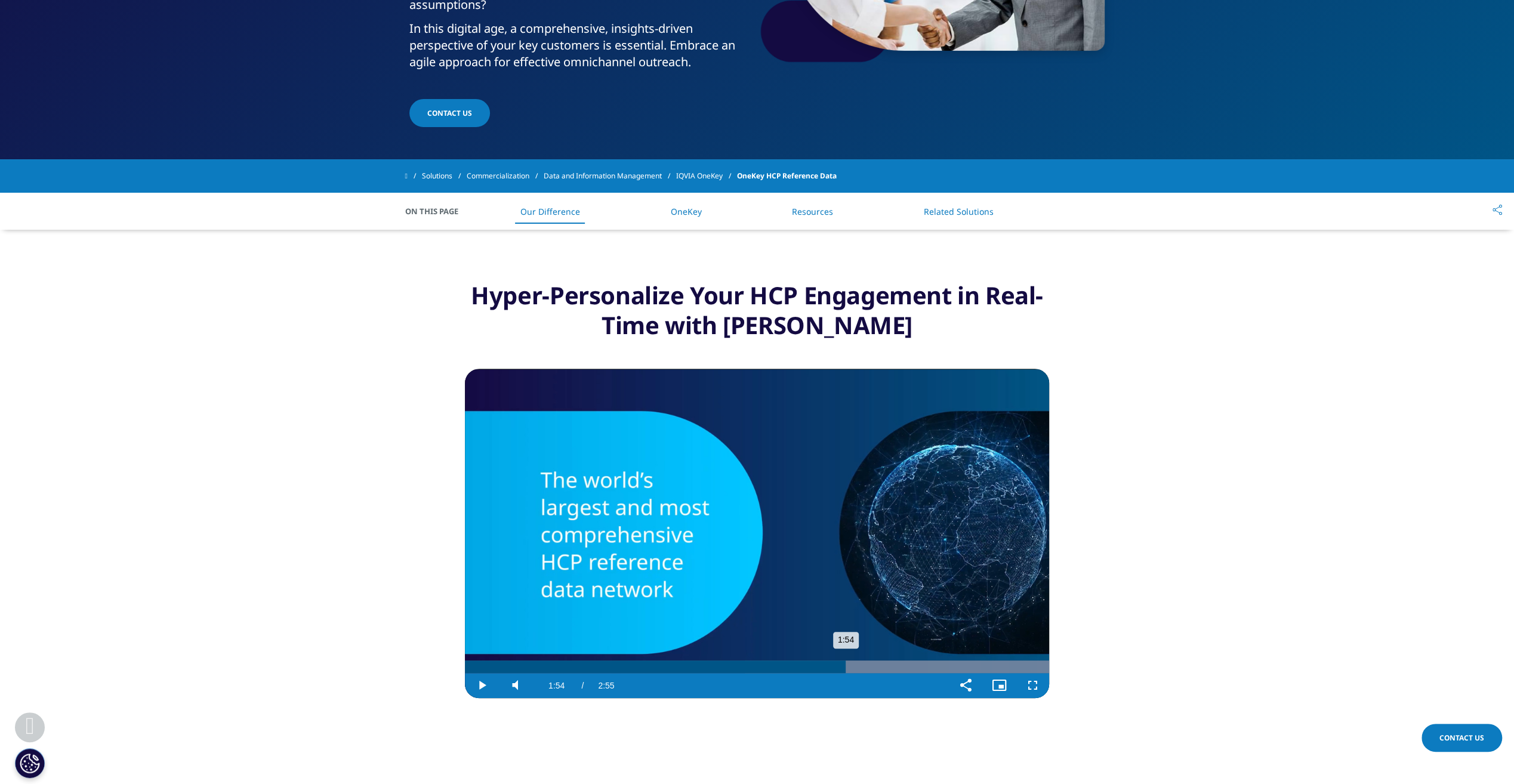
click at [904, 664] on div "Progress Bar" at bounding box center [897, 666] width 304 height 12
click at [941, 665] on div "Loaded : 100.00% 2:22 2:22" at bounding box center [757, 666] width 584 height 12
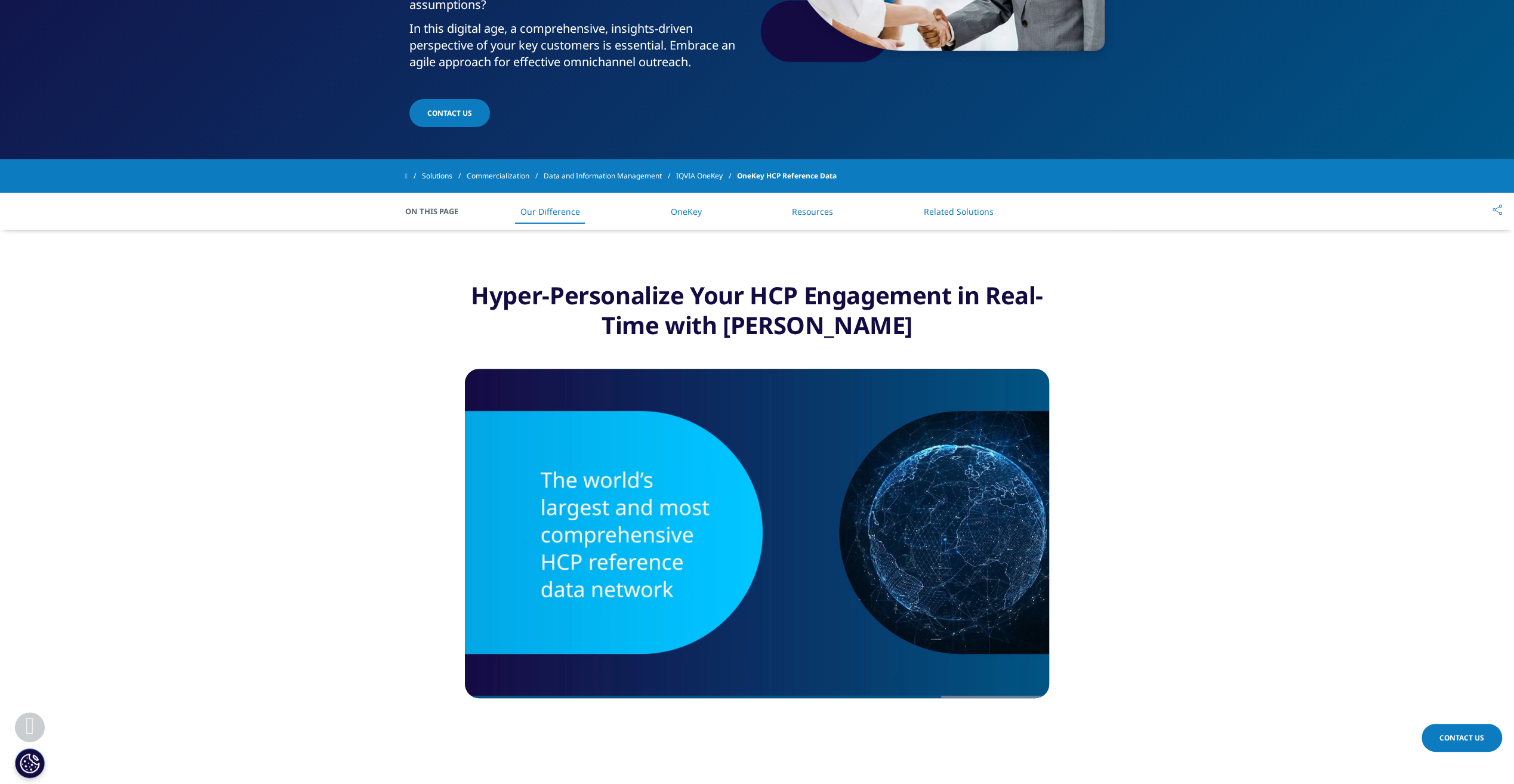
click at [678, 214] on link "OneKey" at bounding box center [686, 211] width 31 height 11
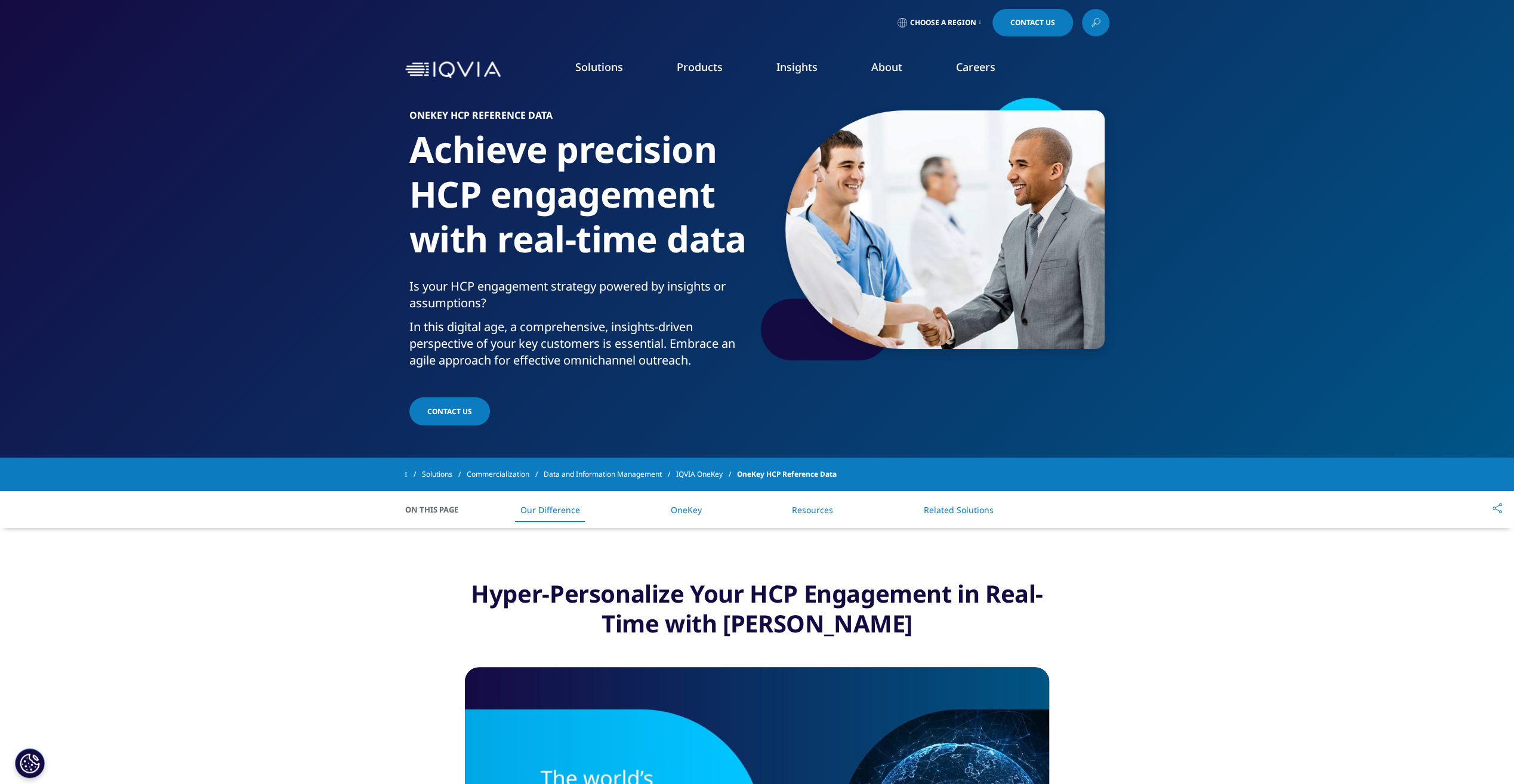
click at [922, 160] on li "Health Data Apps & AI" at bounding box center [1022, 154] width 278 height 22
click at [922, 155] on link "Health Data Apps & AI" at bounding box center [1022, 150] width 278 height 13
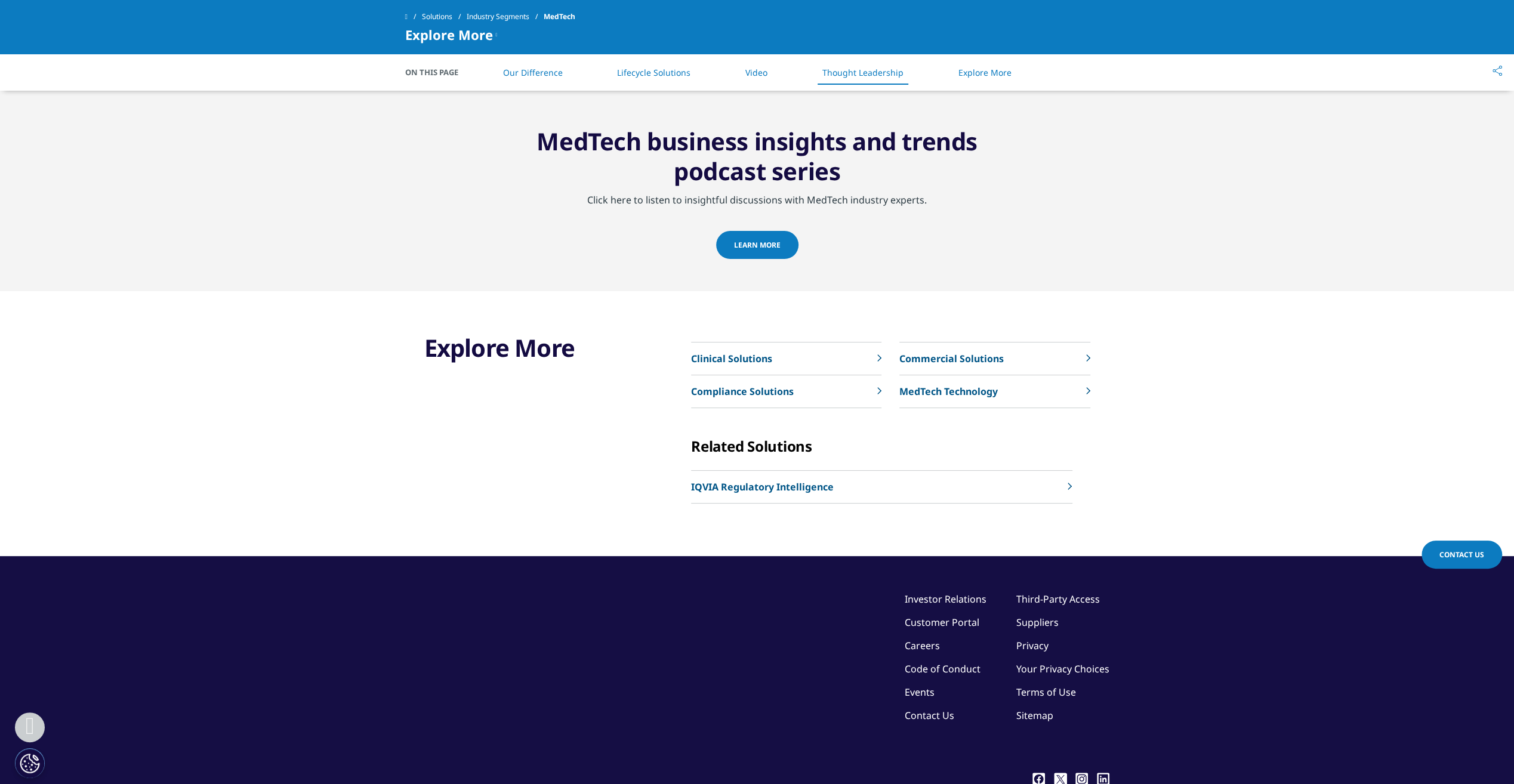
scroll to position [2003, 0]
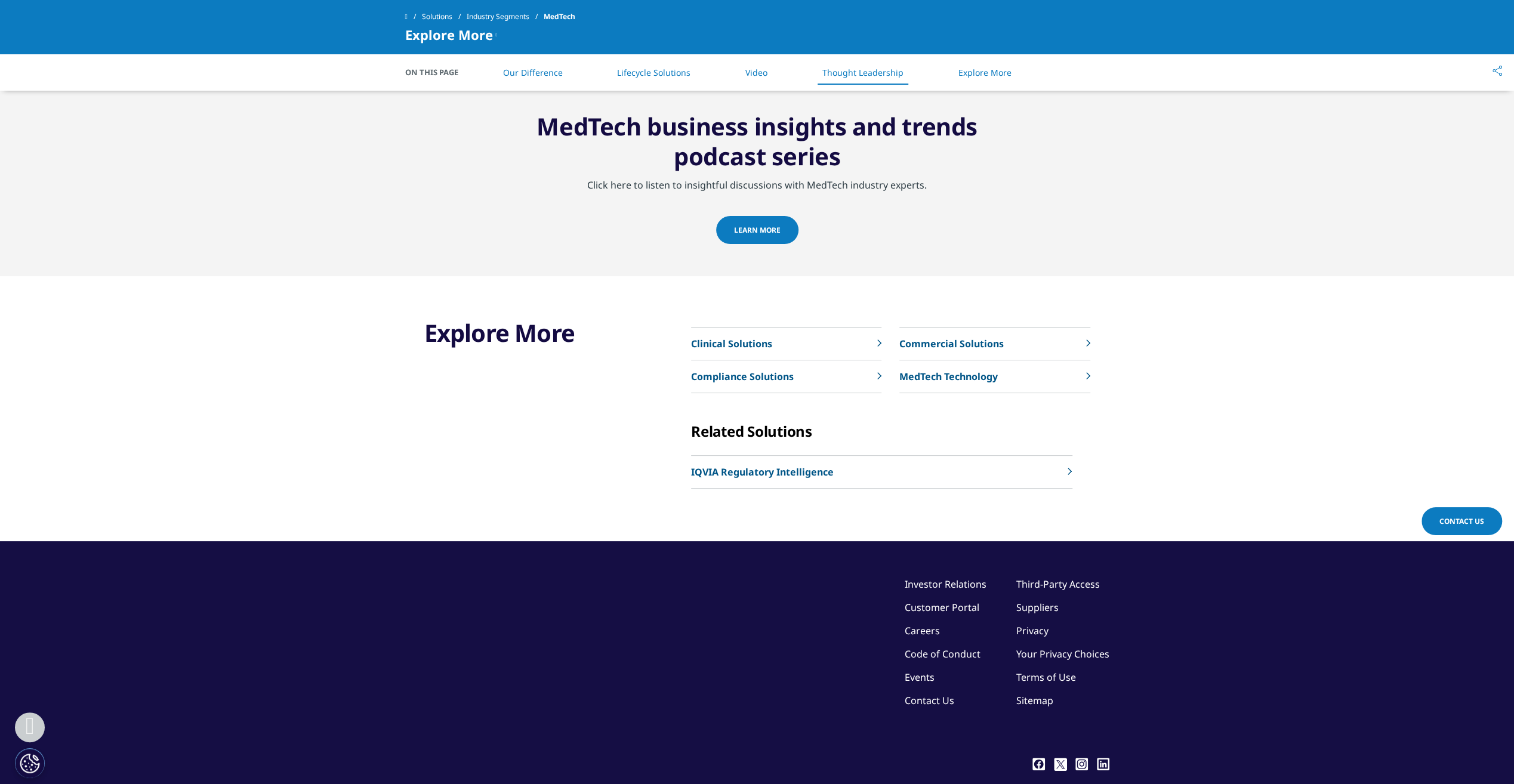
click at [789, 242] on div "Learn More" at bounding box center [757, 231] width 82 height 30
click at [783, 229] on link "Learn More" at bounding box center [757, 230] width 82 height 28
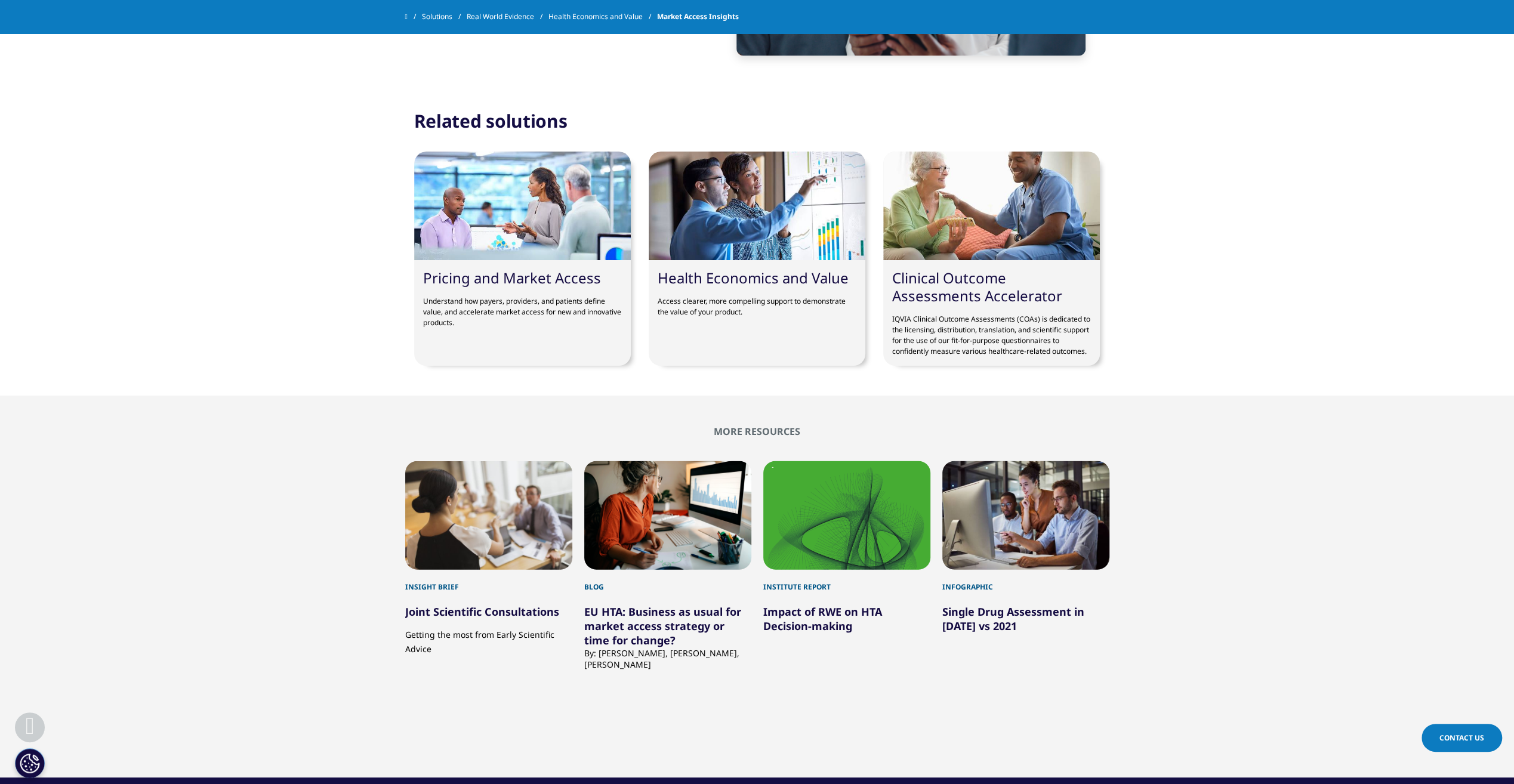
scroll to position [2327, 0]
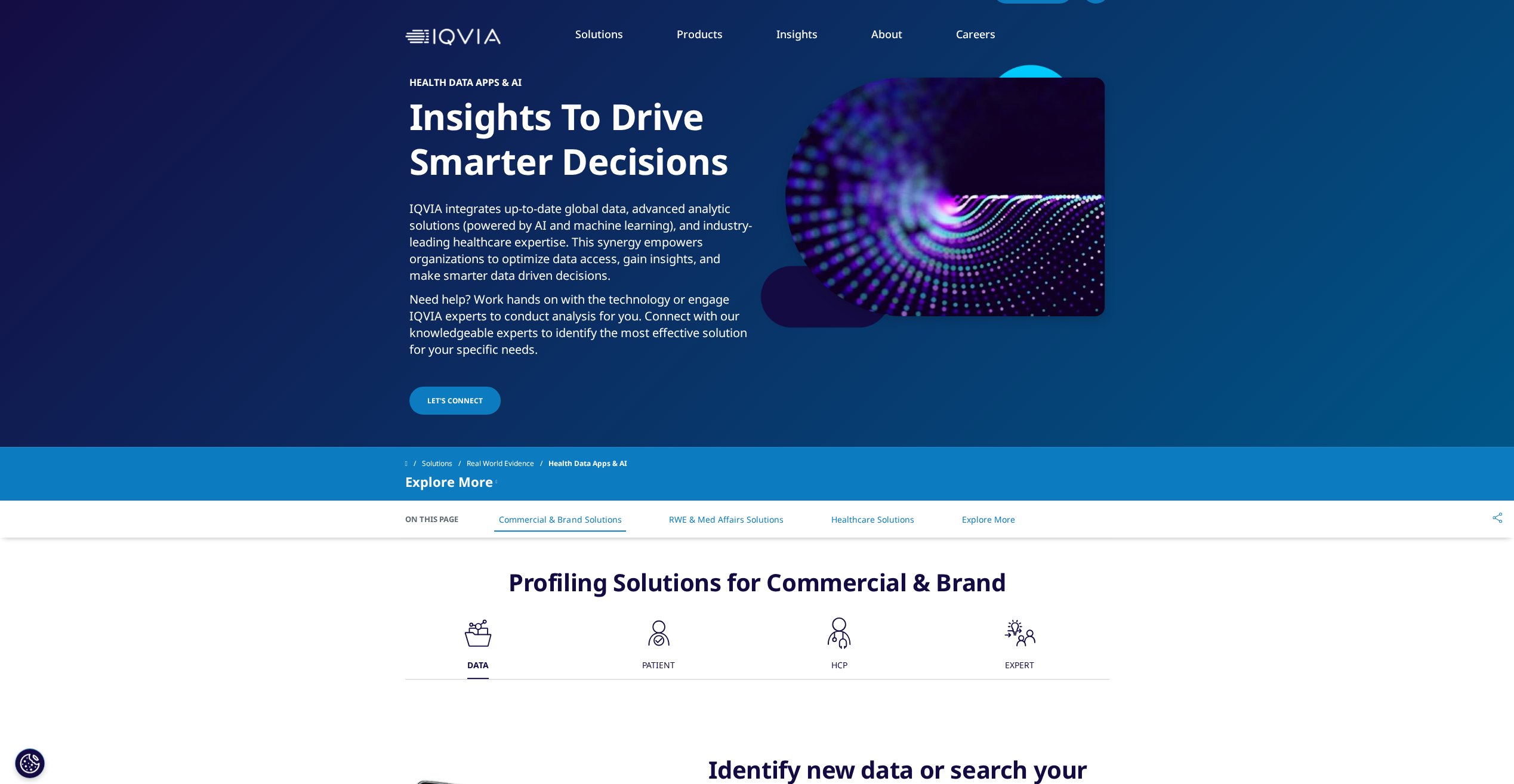
scroll to position [60, 0]
